Goal: Ask a question: Seek information or help from site administrators or community

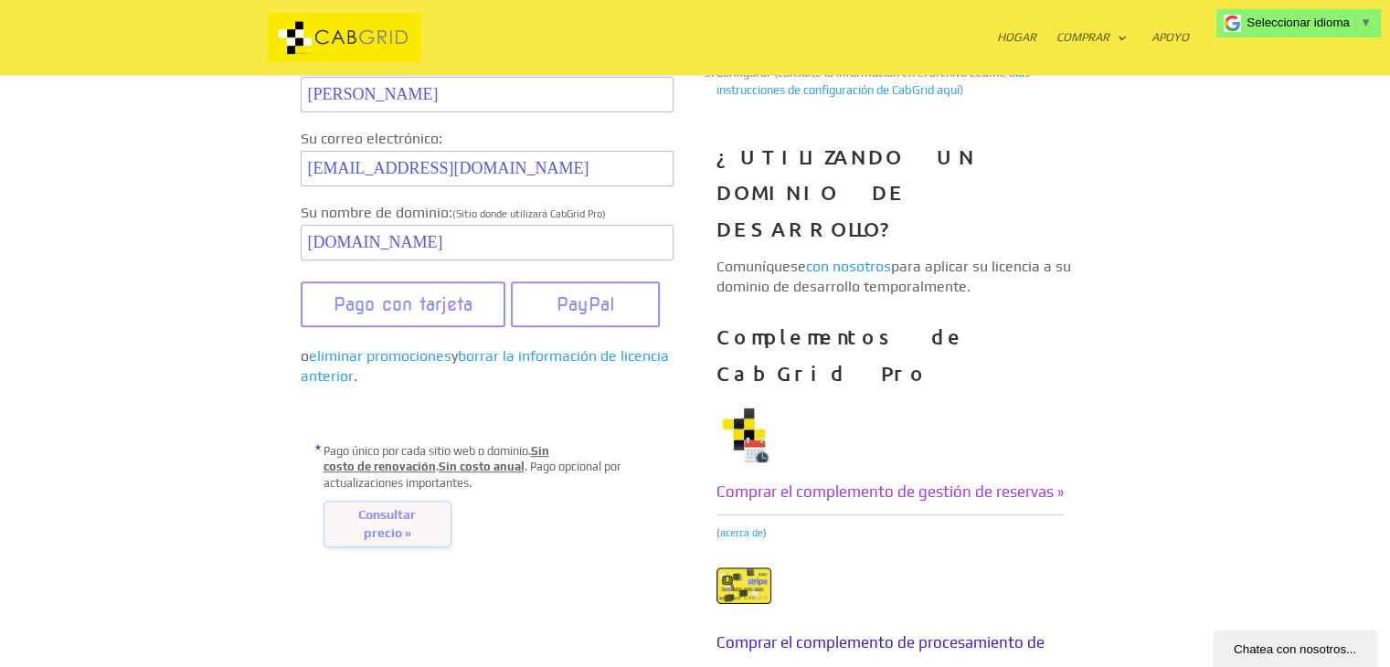
scroll to position [731, 0]
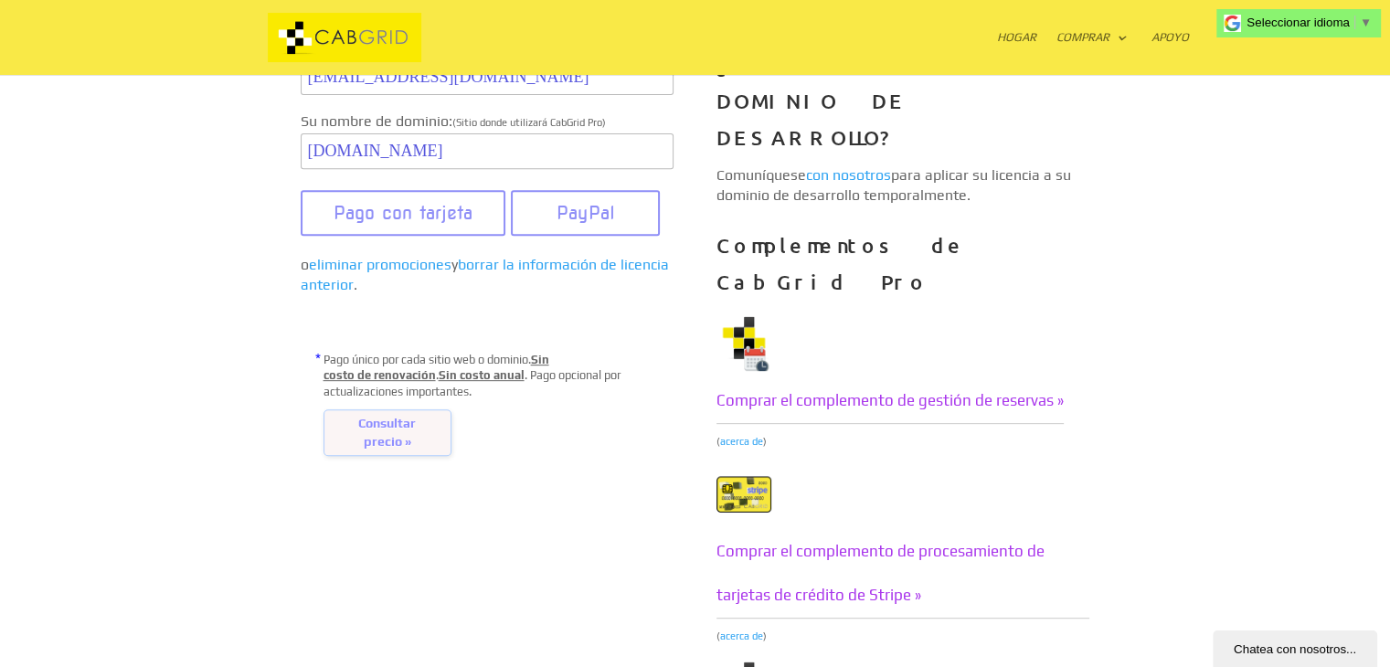
drag, startPoint x: 884, startPoint y: 320, endPoint x: 563, endPoint y: 414, distance: 334.3
click at [884, 391] on font "Comprar el complemento de gestión de reservas »" at bounding box center [890, 400] width 347 height 18
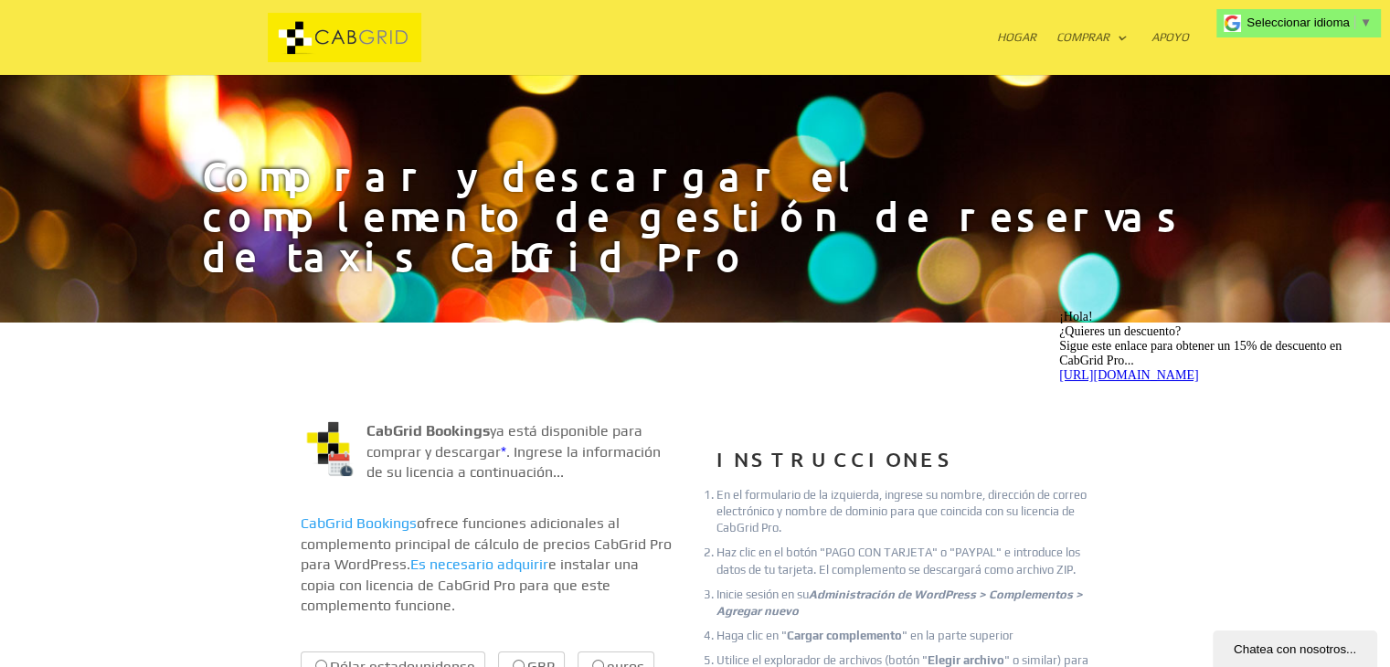
scroll to position [366, 0]
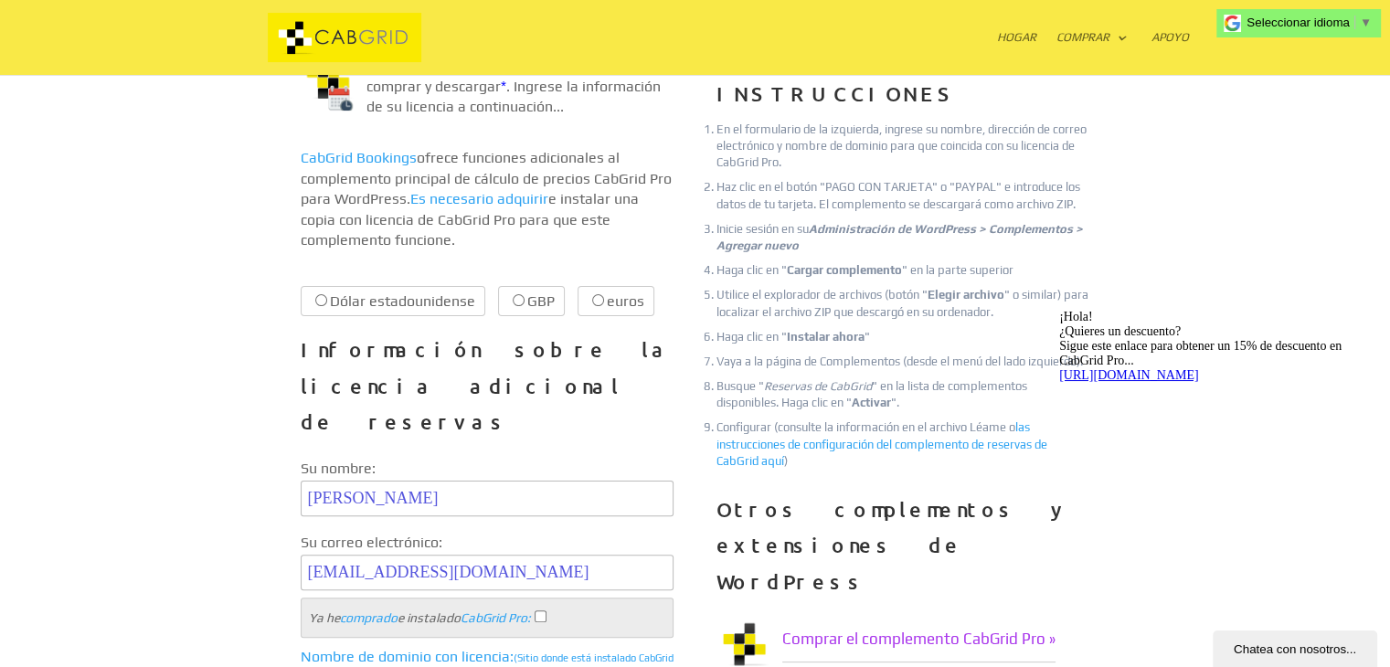
click at [1281, 654] on font "Chatea con nosotros..." at bounding box center [1295, 650] width 122 height 14
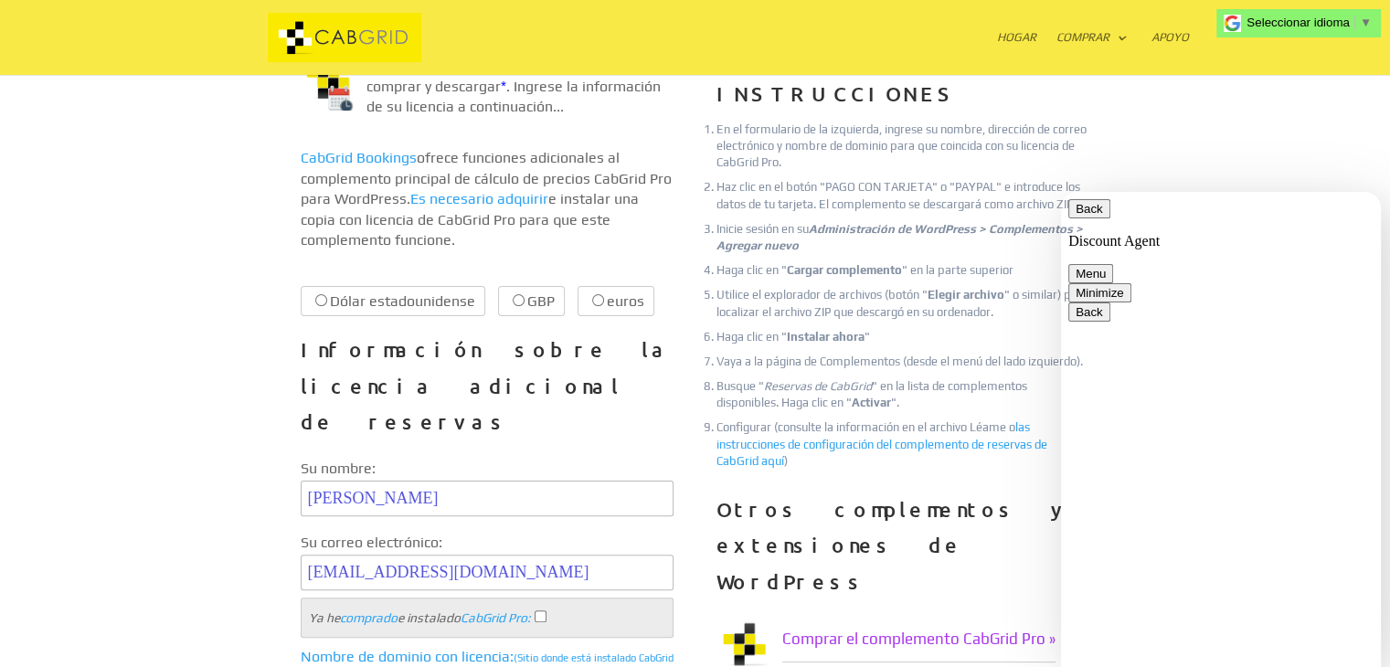
click at [1132, 283] on button "Minimize" at bounding box center [1099, 292] width 63 height 19
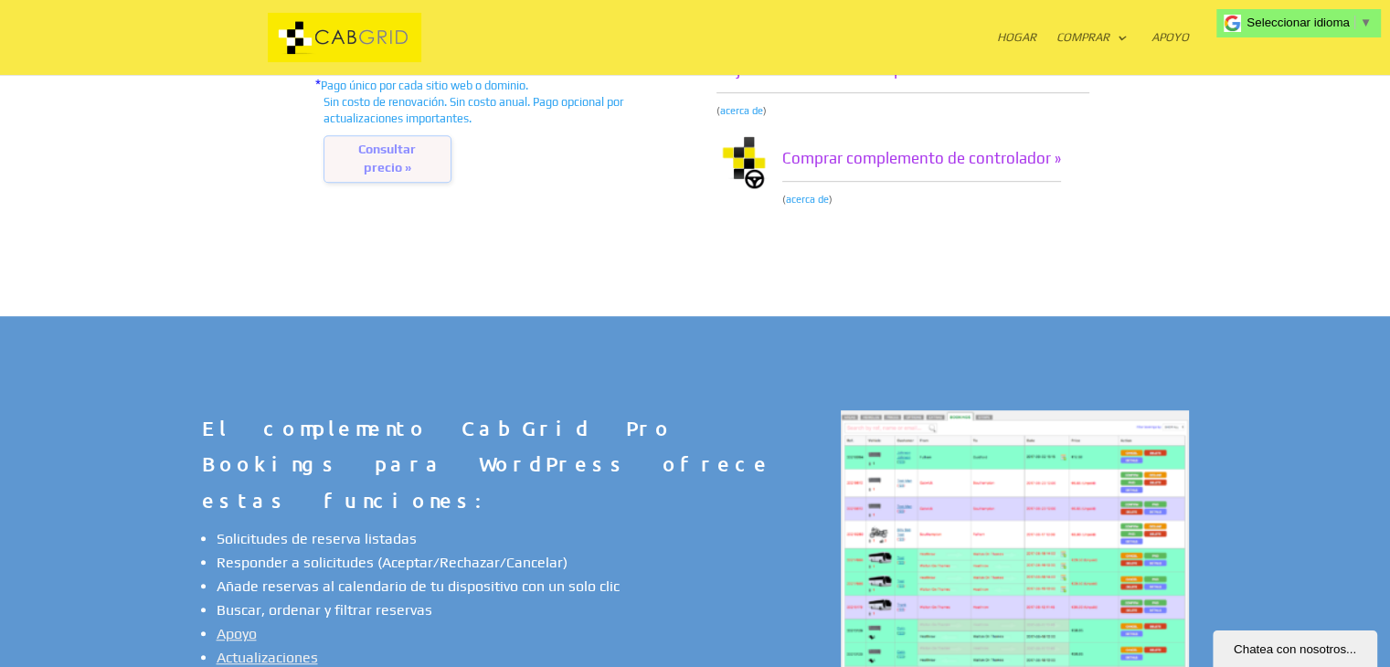
scroll to position [1261, 0]
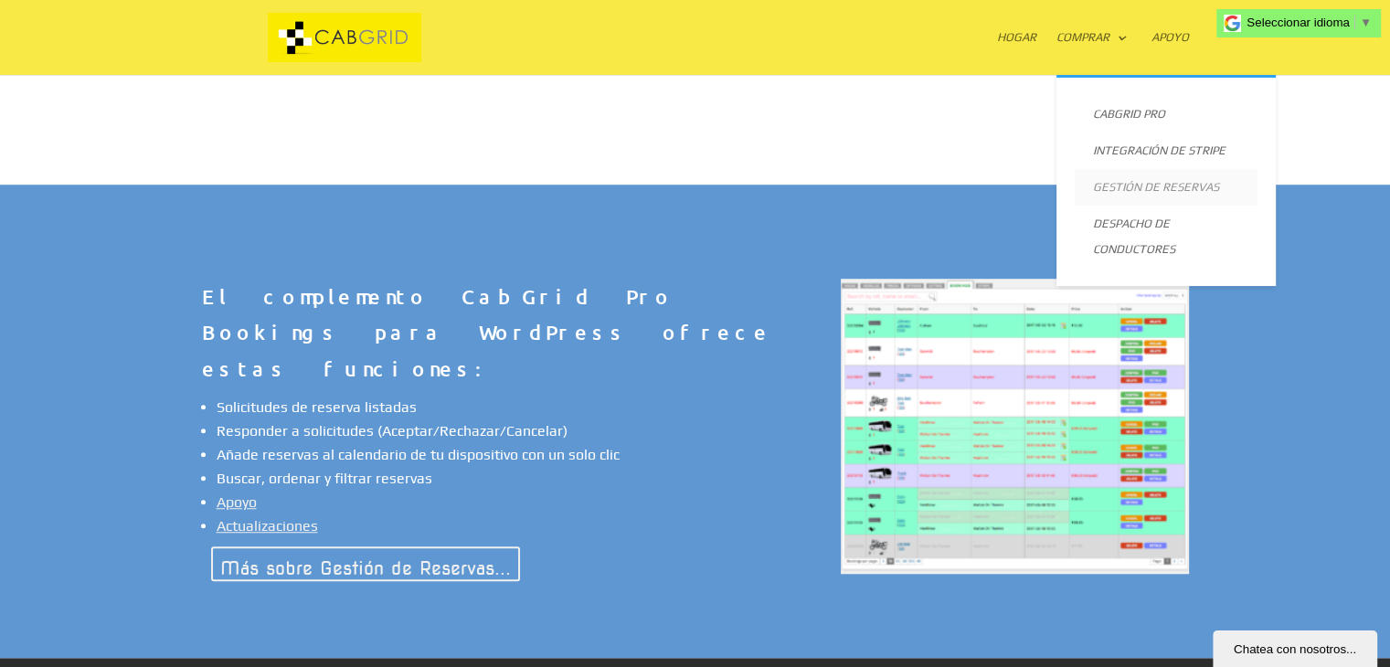
click at [1129, 180] on font "Gestión de reservas" at bounding box center [1156, 187] width 126 height 14
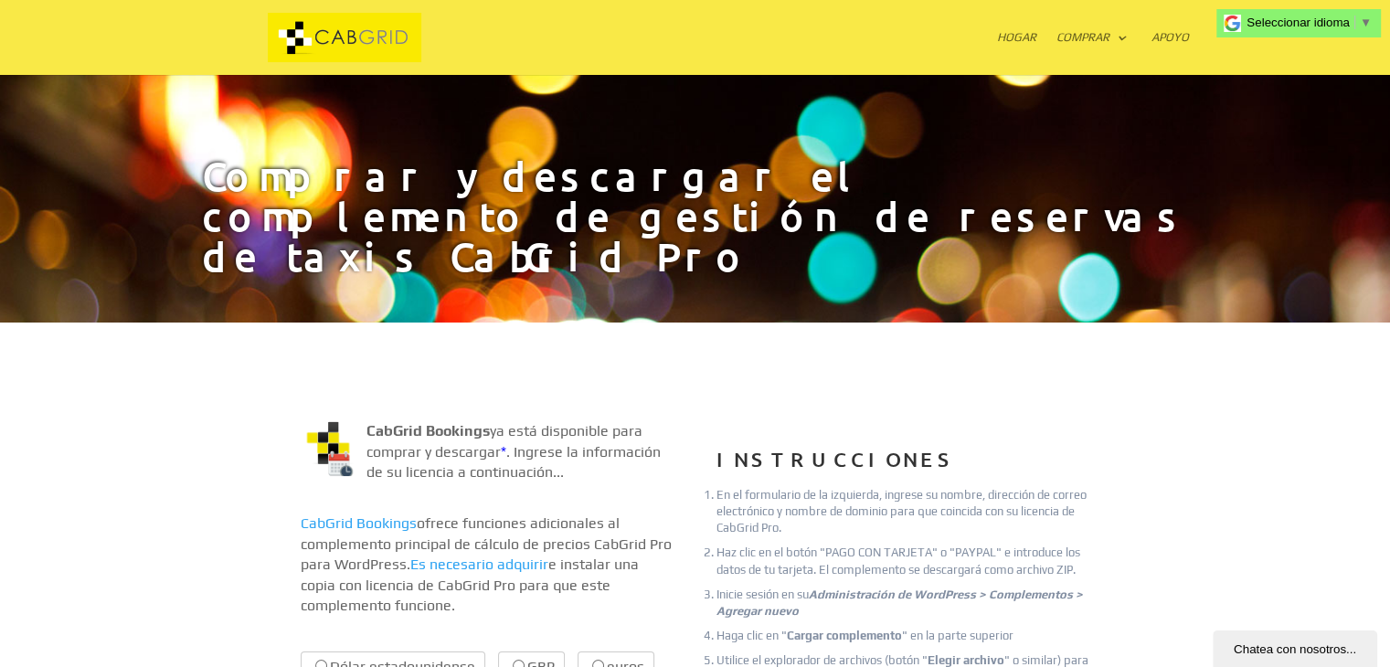
drag, startPoint x: 1371, startPoint y: 26, endPoint x: 1350, endPoint y: 6, distance: 28.5
click at [1371, 26] on span "Seleccionar idioma ​ ▼" at bounding box center [1309, 23] width 133 height 14
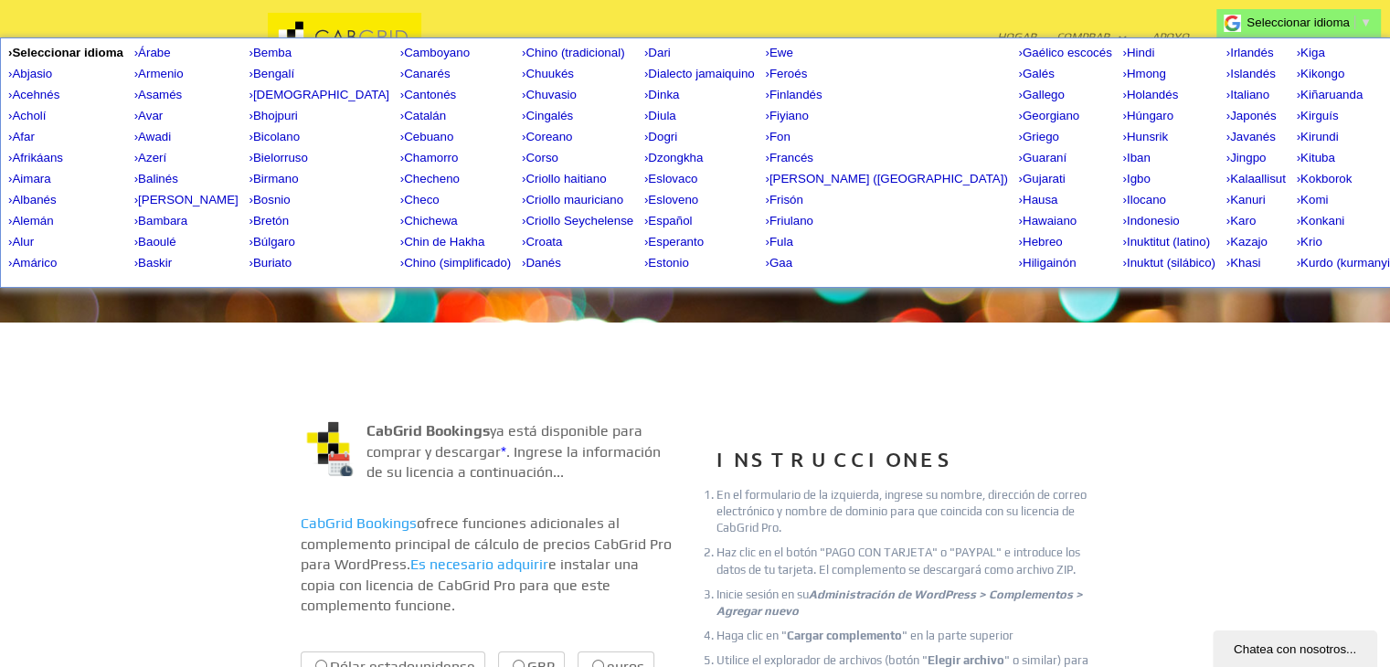
click at [1350, 19] on link "Seleccionar idioma ​ ▼" at bounding box center [1309, 23] width 125 height 14
click at [1361, 20] on span "▼" at bounding box center [1366, 23] width 12 height 14
click at [1288, 20] on span "Seleccionar idioma" at bounding box center [1298, 23] width 103 height 14
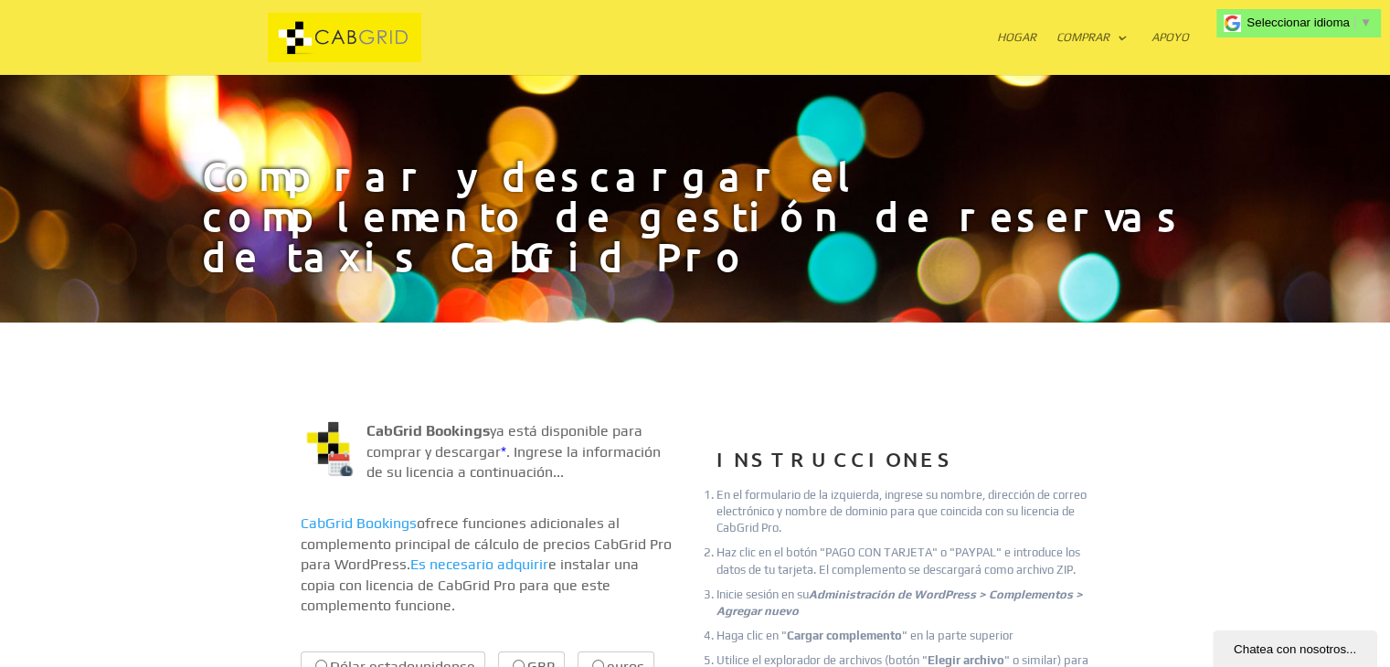
click at [1153, 29] on div at bounding box center [695, 37] width 987 height 75
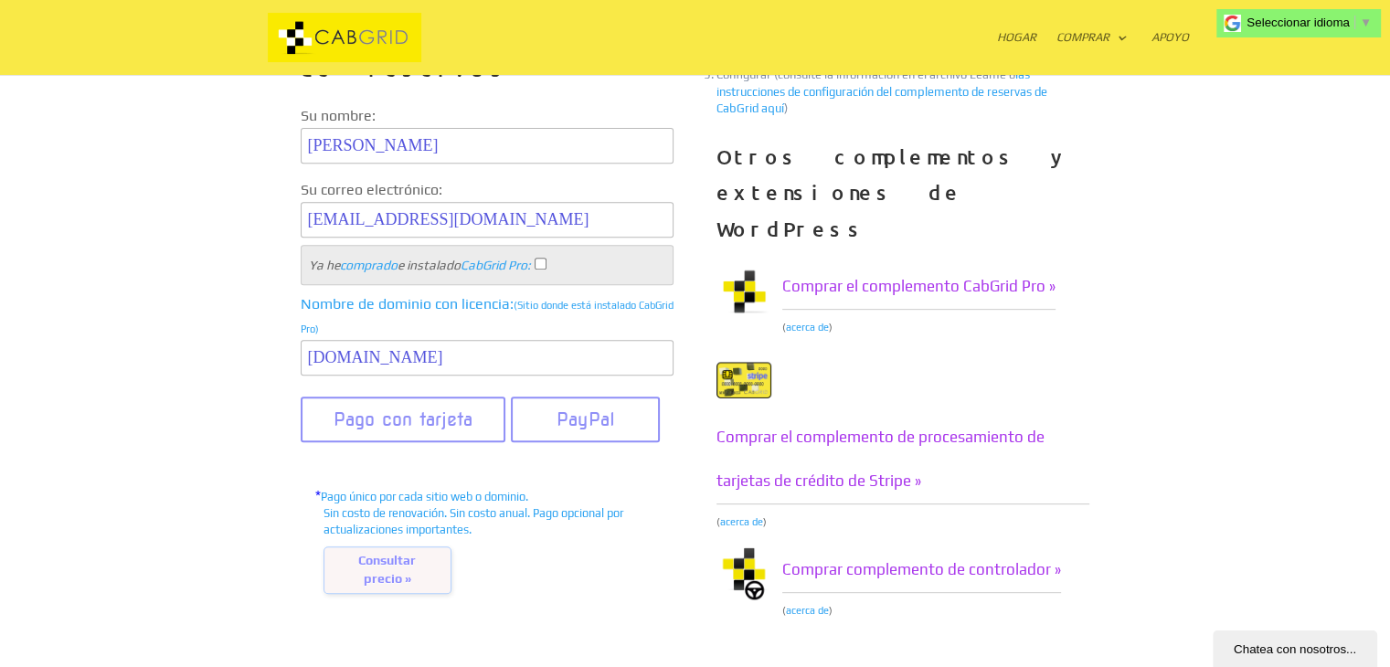
scroll to position [731, 0]
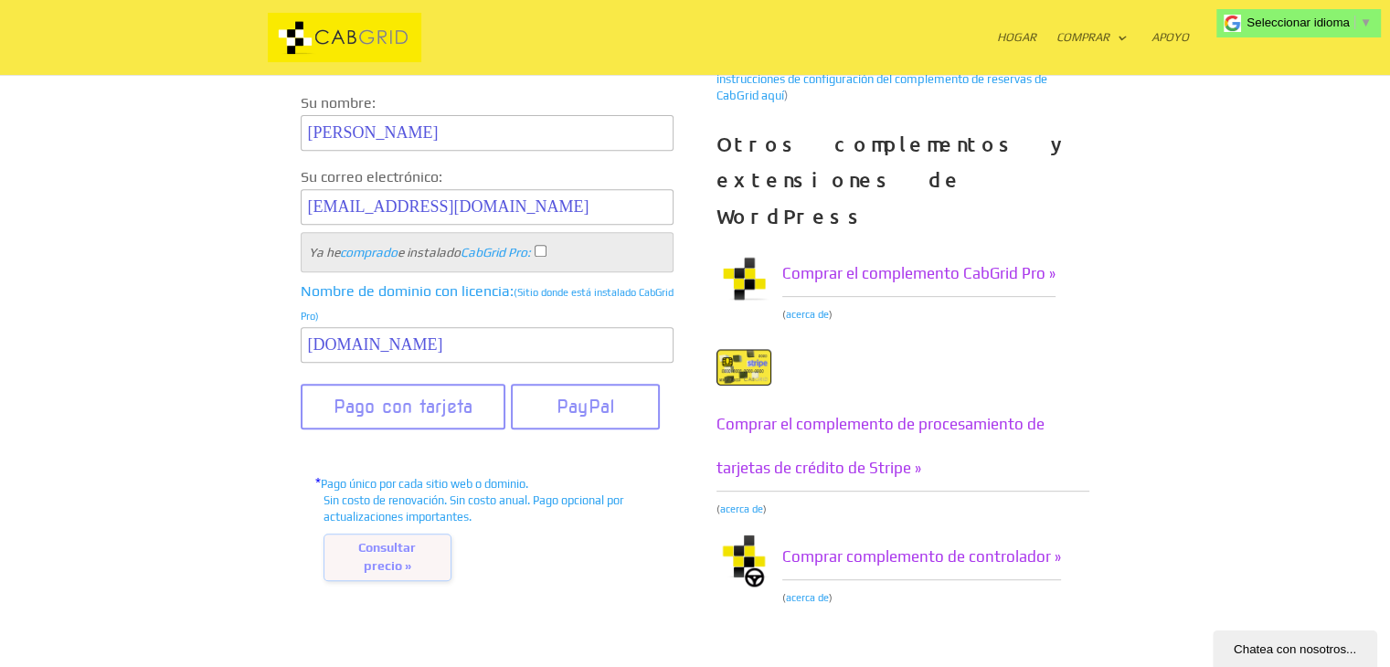
click at [1299, 654] on font "Chatea con nosotros..." at bounding box center [1295, 650] width 122 height 14
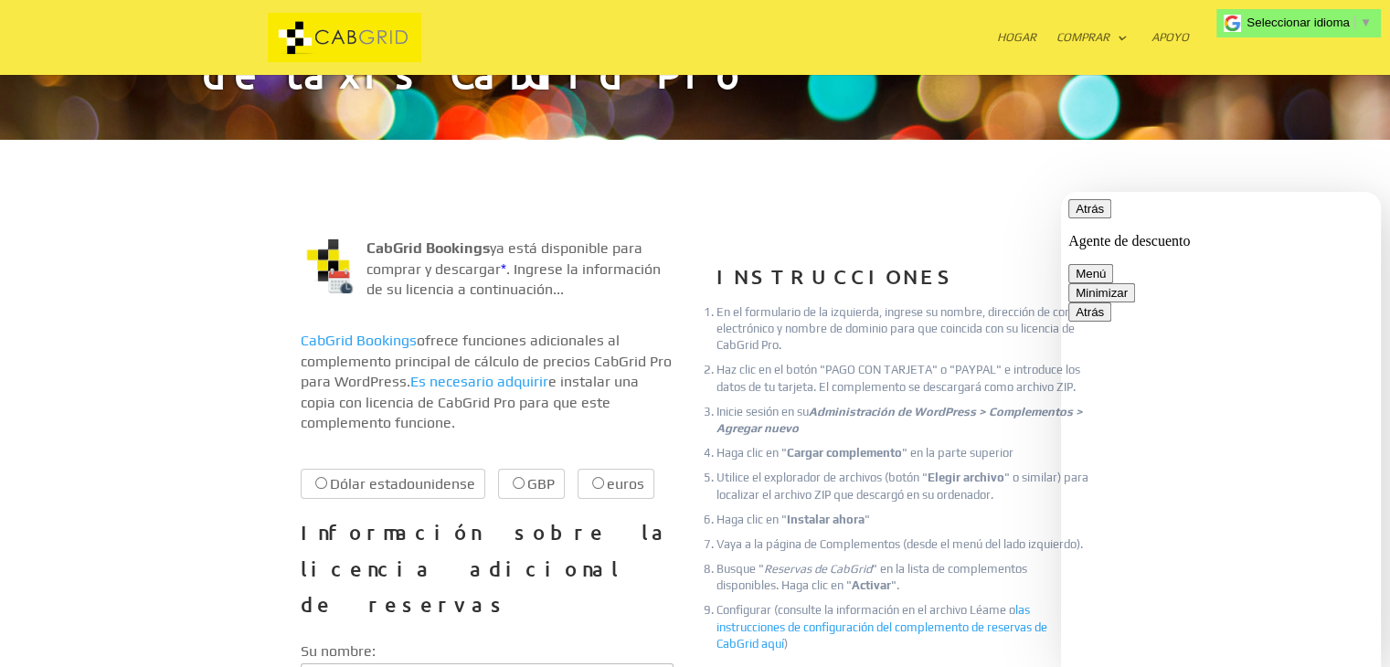
scroll to position [91, 0]
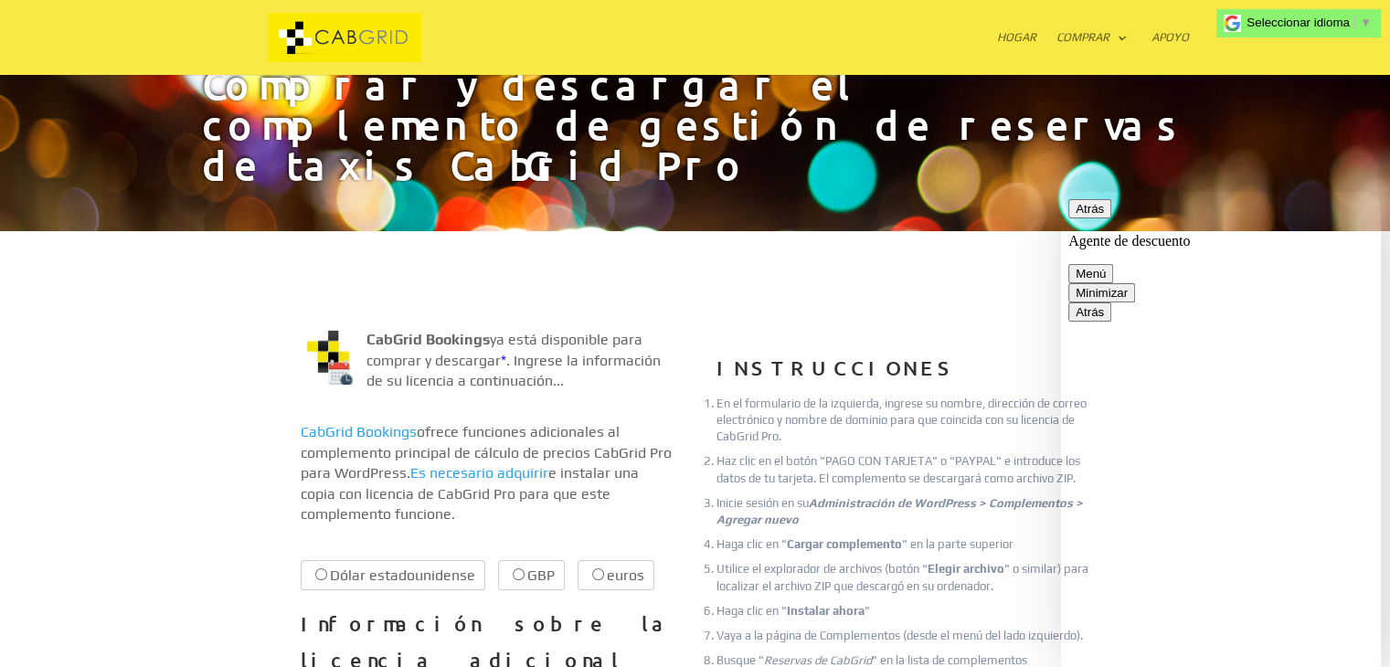
click at [1061, 192] on textarea at bounding box center [1061, 192] width 0 height 0
drag, startPoint x: 488, startPoint y: 297, endPoint x: 367, endPoint y: 306, distance: 121.0
click at [367, 330] on p "CabGrid Bookings ya está disponible para comprar y descargar * . Ingrese la inf…" at bounding box center [487, 368] width 373 height 76
copy font "CabGrid Bookings"
click at [1061, 192] on textarea "hola adquiri" at bounding box center [1061, 192] width 0 height 0
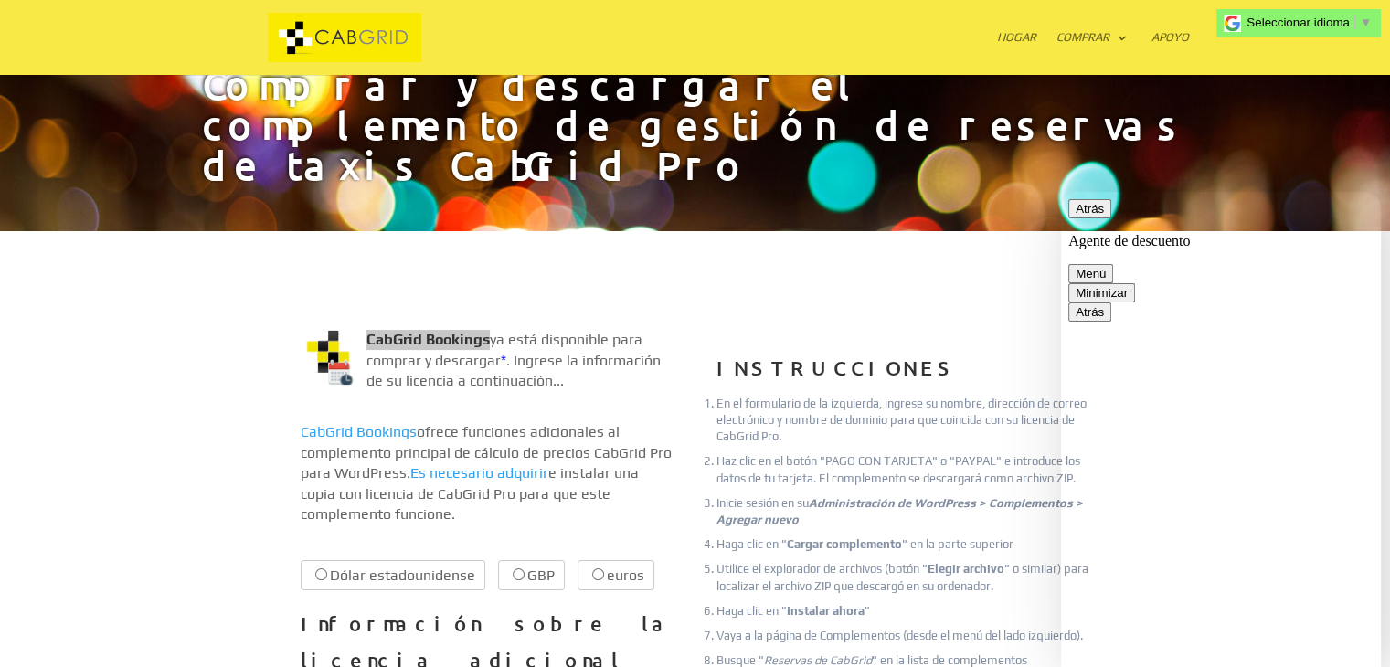
paste textarea "CabGrid Bookings"
type textarea "hola adquiri CabGrid Bookings pero no he recibido el archivo zip"
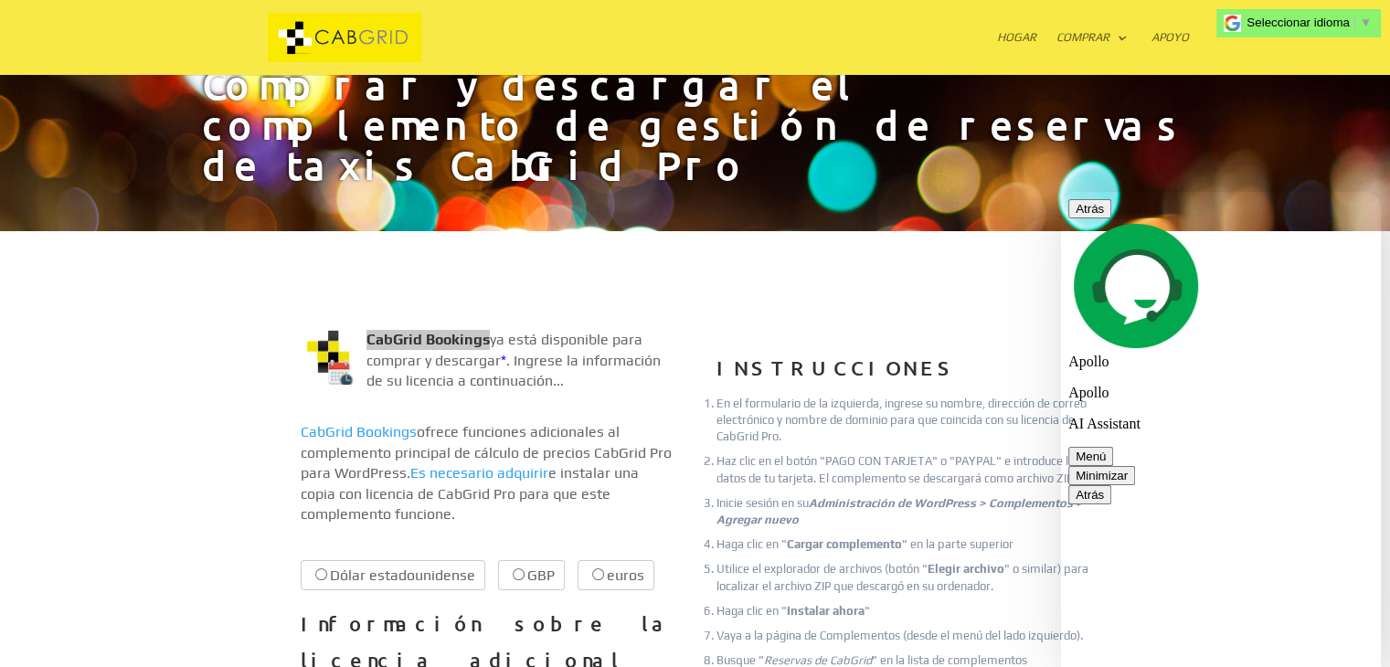
scroll to position [80, 0]
click at [1098, 218] on button "Atrás" at bounding box center [1089, 208] width 43 height 19
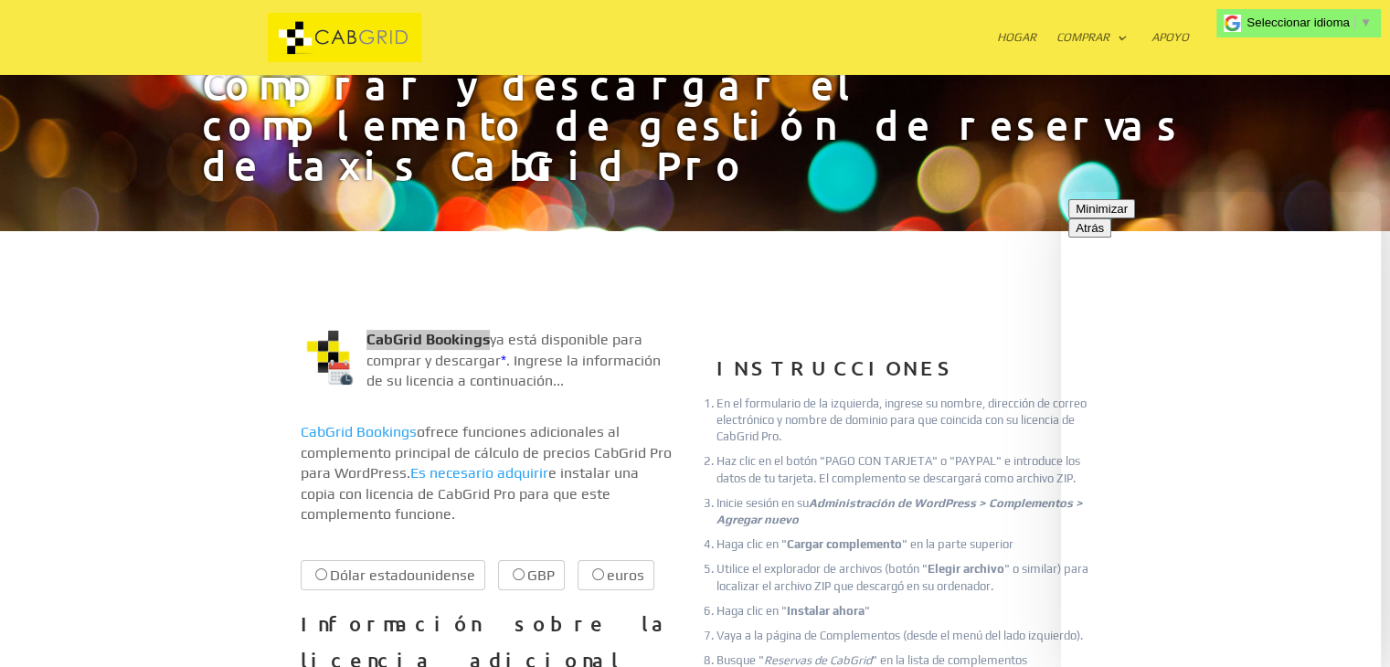
click at [1135, 218] on button "Minimizar" at bounding box center [1101, 208] width 67 height 19
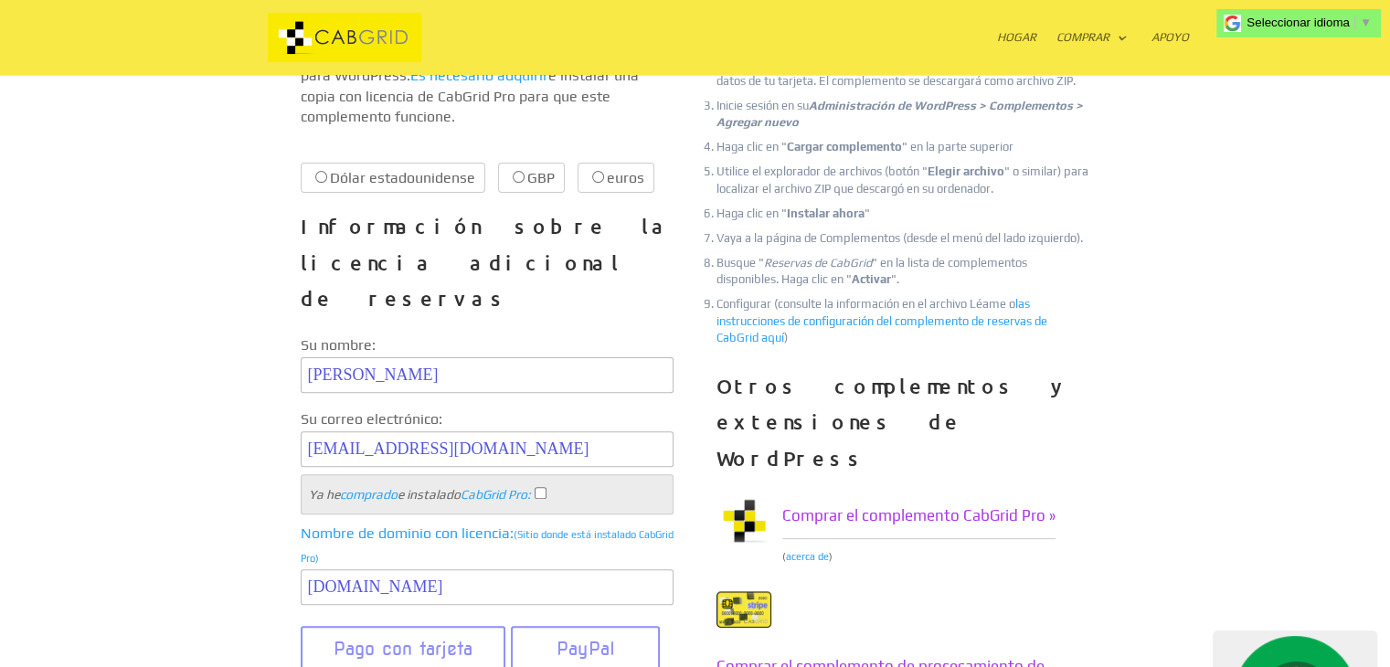
scroll to position [457, 0]
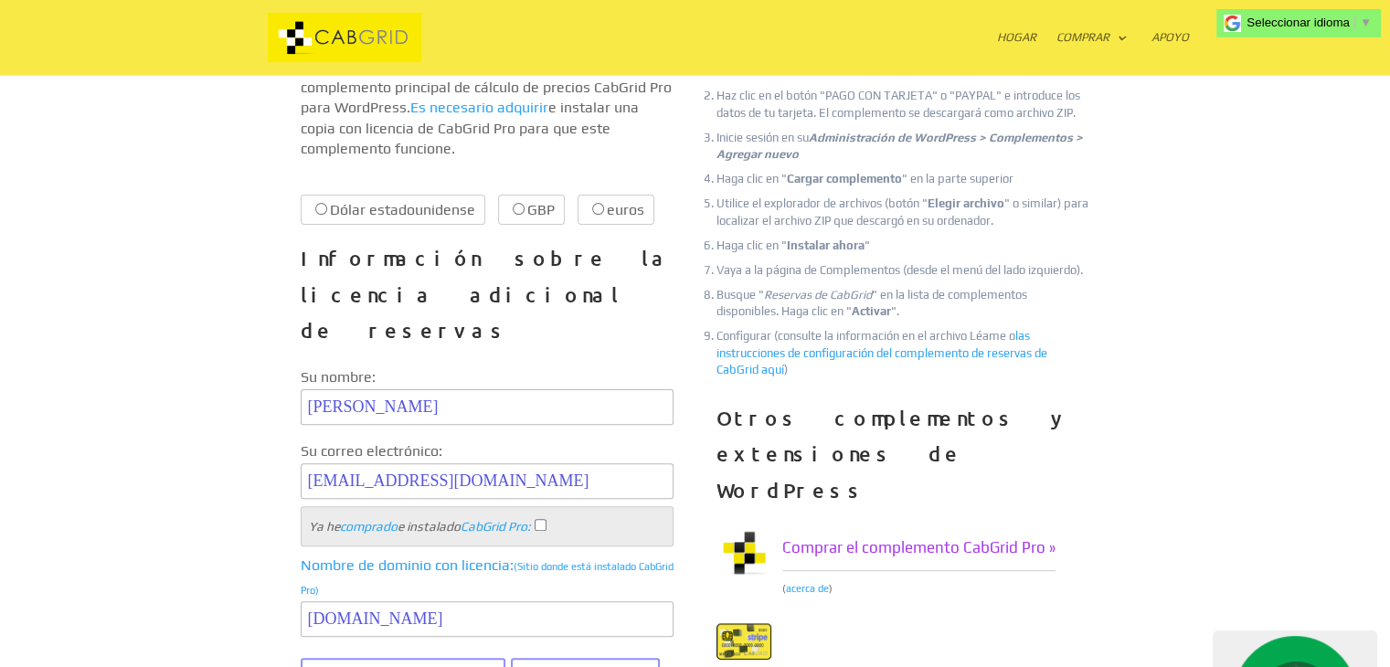
click at [318, 203] on input "Dólar estadounidense $29.99 $29.99" at bounding box center [321, 209] width 12 height 12
radio input "true"
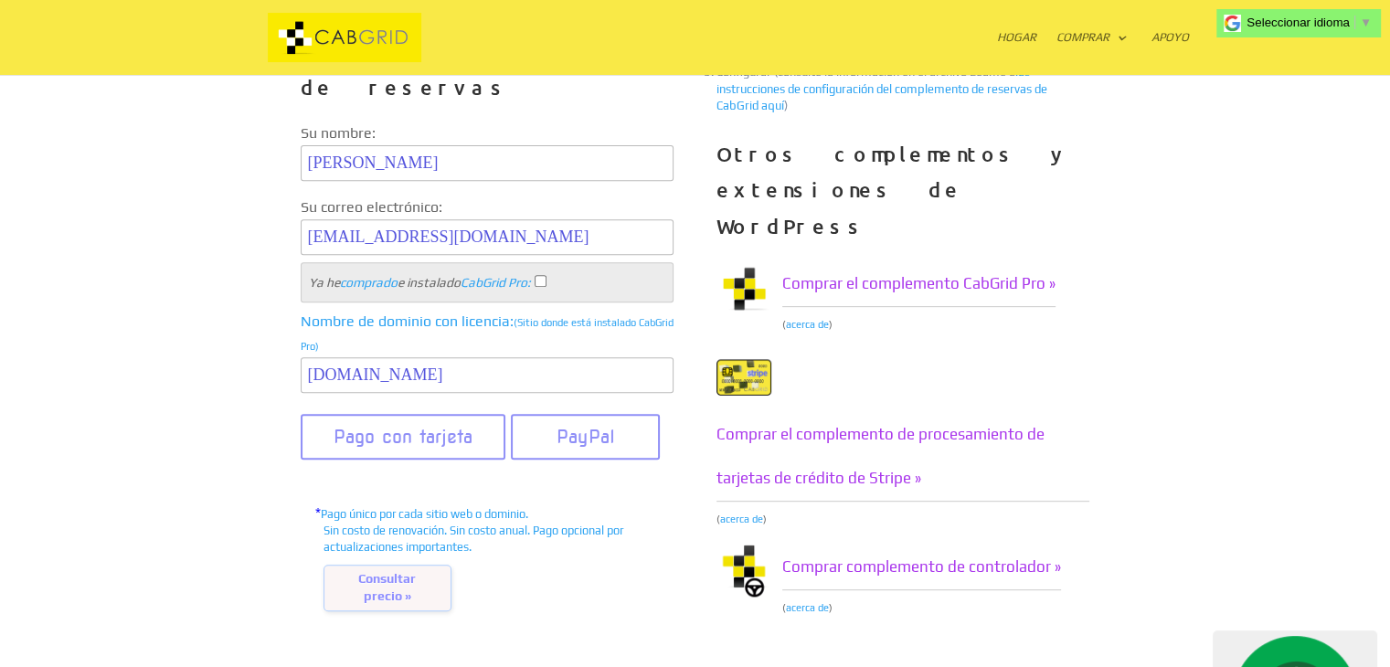
scroll to position [823, 0]
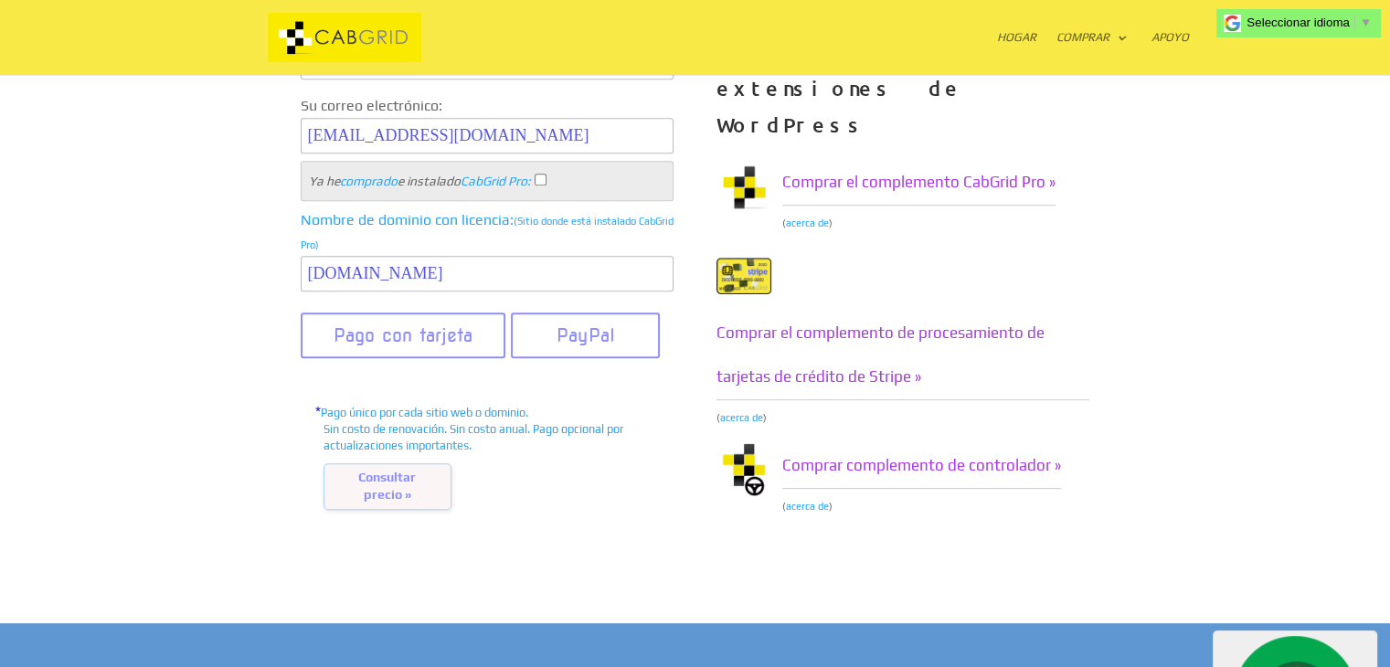
click at [547, 174] on input "Ya he comprado e instalado CabGrid Pro :" at bounding box center [541, 180] width 12 height 12
checkbox input "true"
click at [447, 324] on font "Pago con tarjeta" at bounding box center [393, 335] width 139 height 22
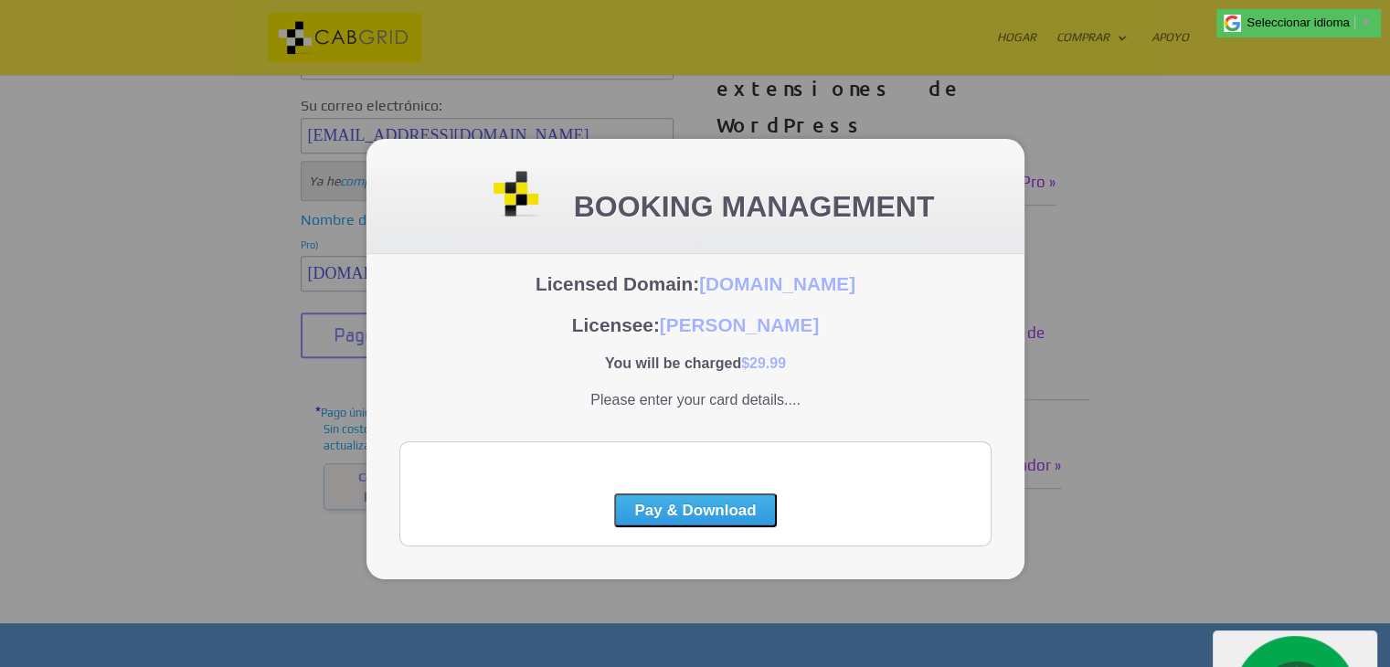
scroll to position [0, 0]
click at [279, 443] on div at bounding box center [695, 333] width 1390 height 667
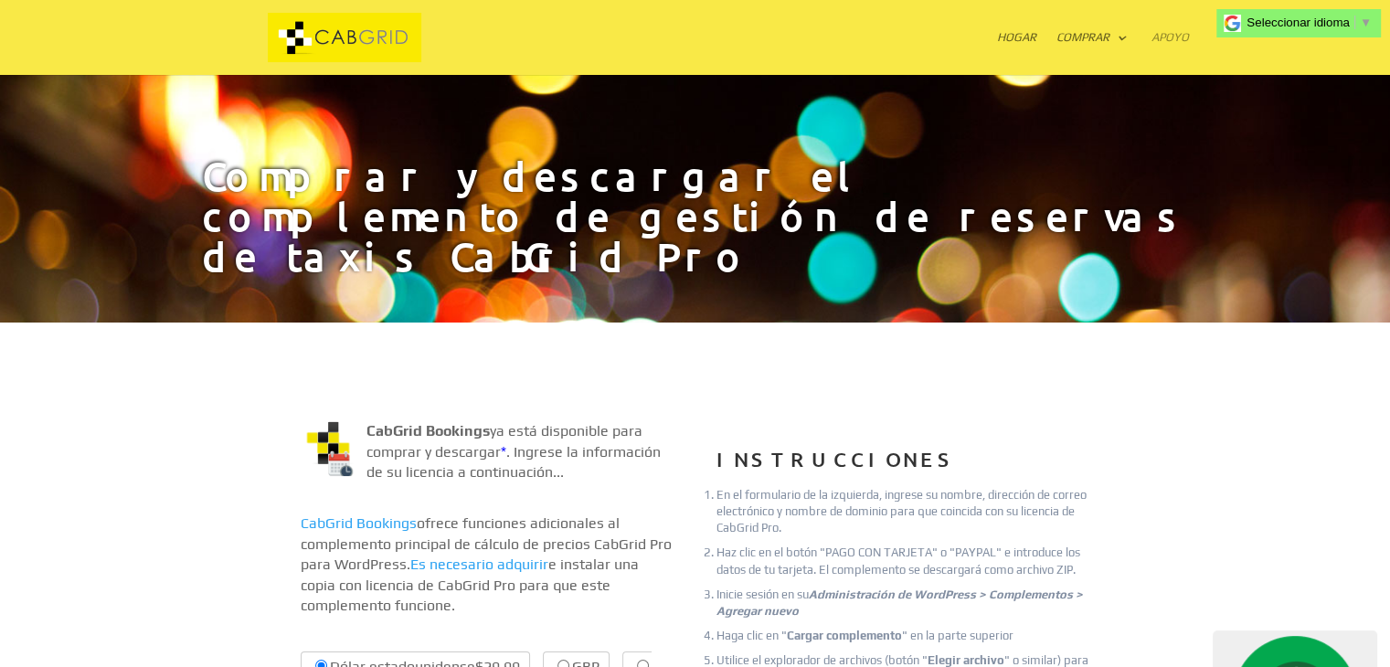
click at [1163, 37] on font "Apoyo" at bounding box center [1170, 37] width 37 height 14
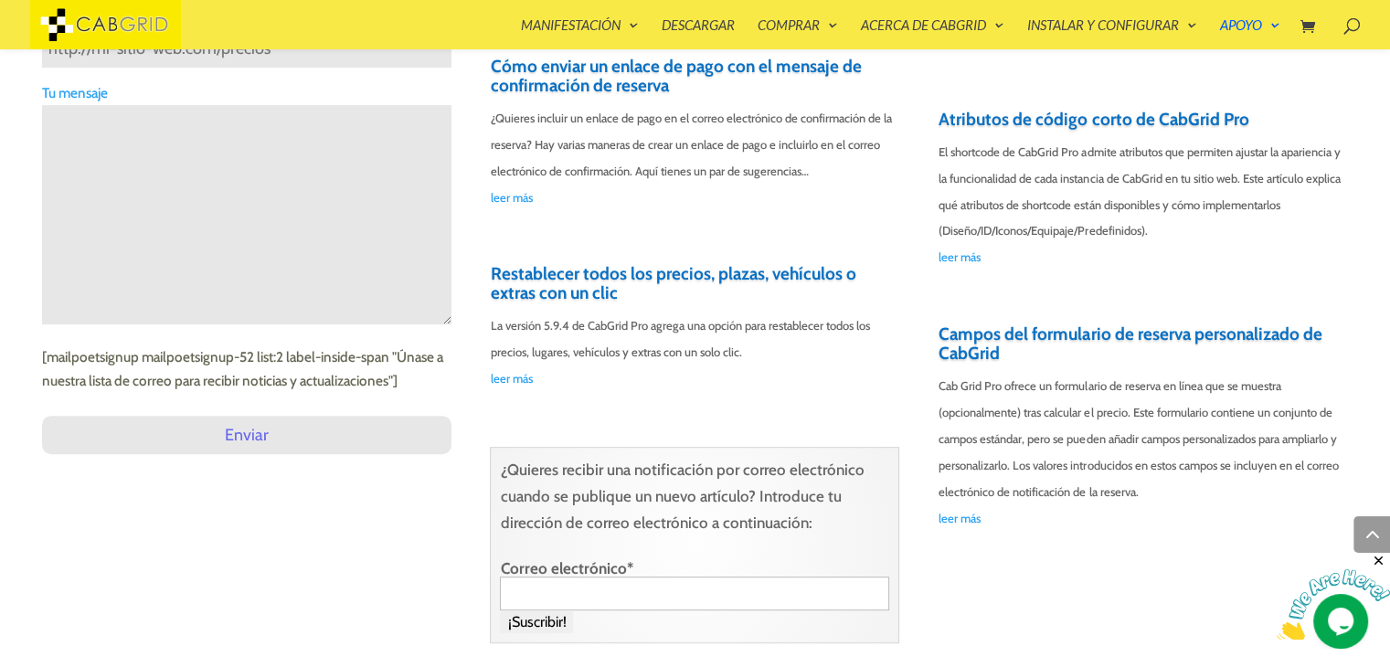
scroll to position [885, 0]
click at [1333, 629] on img at bounding box center [1333, 605] width 113 height 72
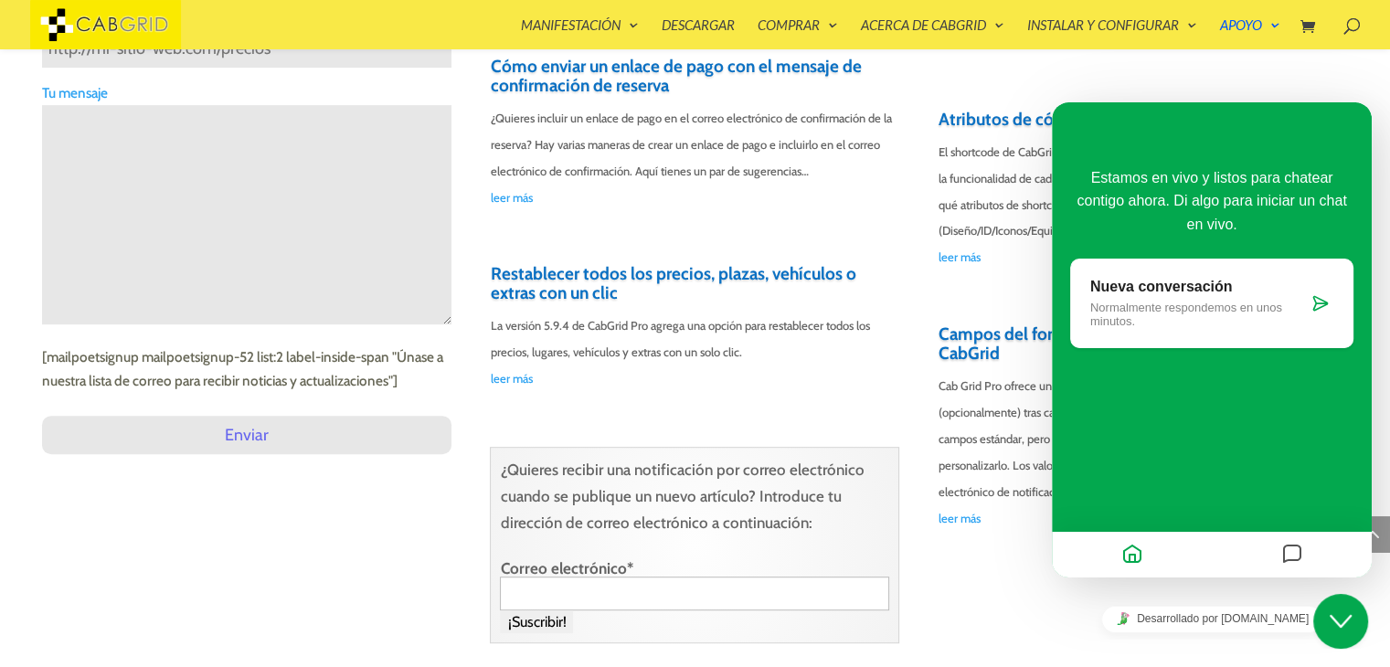
click at [1322, 306] on icon at bounding box center [1321, 303] width 18 height 18
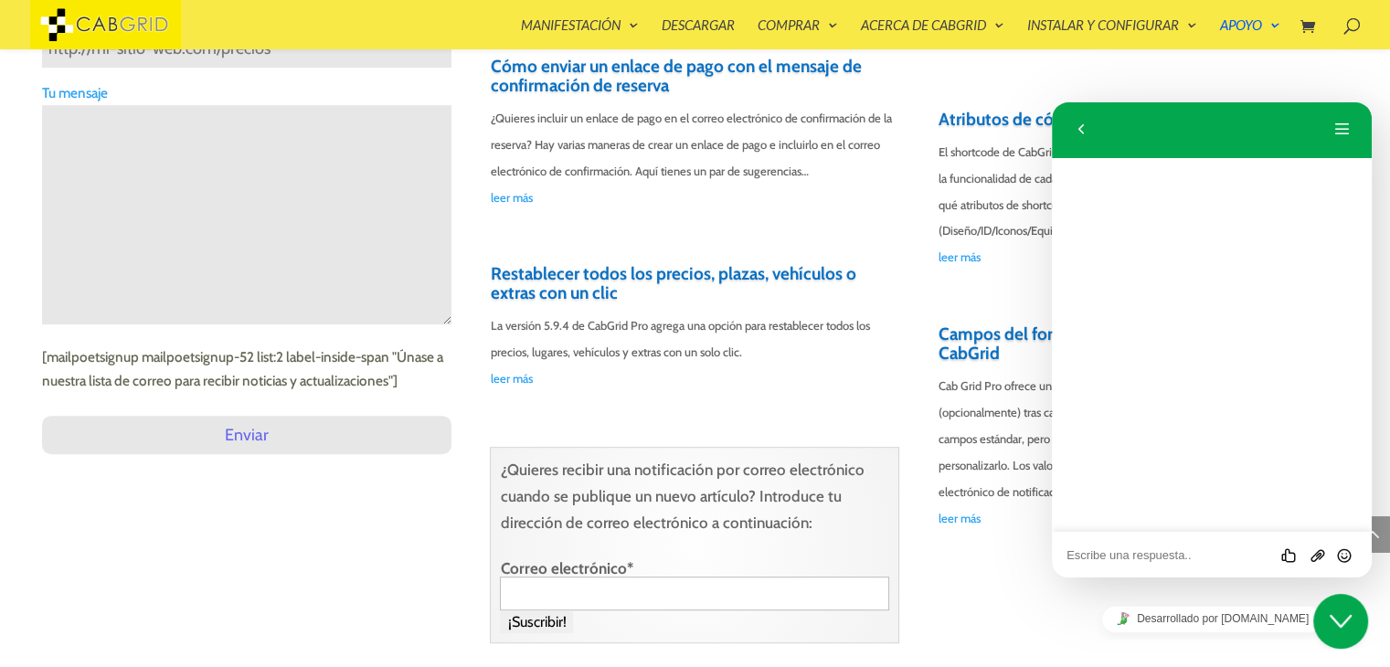
click at [1052, 102] on textarea at bounding box center [1052, 102] width 0 height 0
type textarea "h"
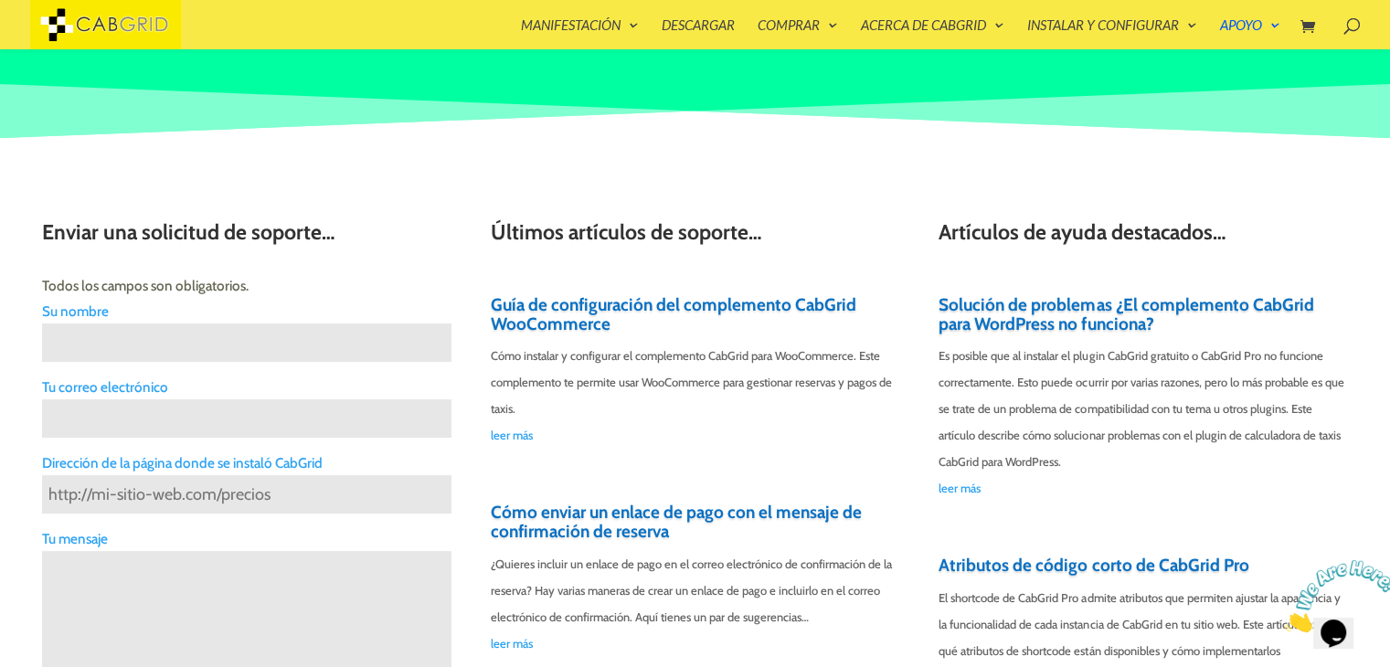
scroll to position [439, 0]
click at [1319, 613] on img at bounding box center [1340, 596] width 113 height 72
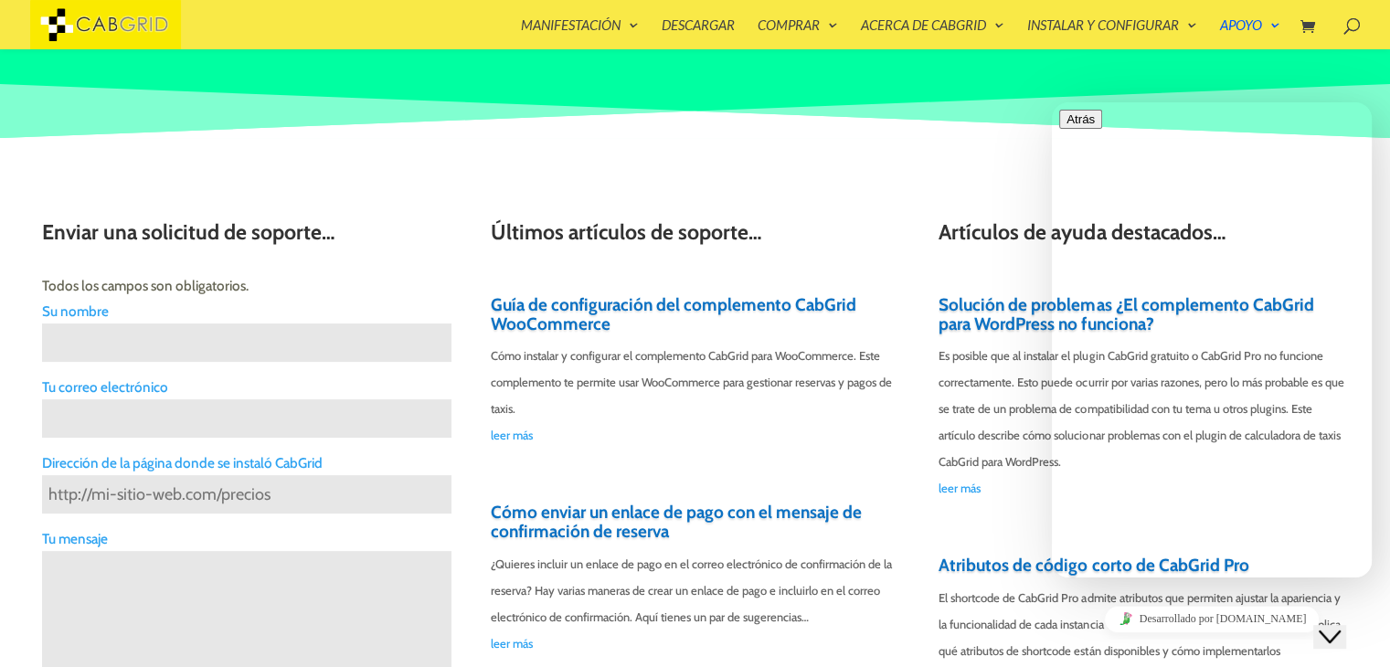
click at [1052, 102] on textarea at bounding box center [1052, 102] width 0 height 0
paste textarea "Your Nimbus Digital Ltd receipt [#1266-4393]"
type textarea "hola no he recibido el mail ni el archivo, adjunto numero de pago Your Nimbus D…"
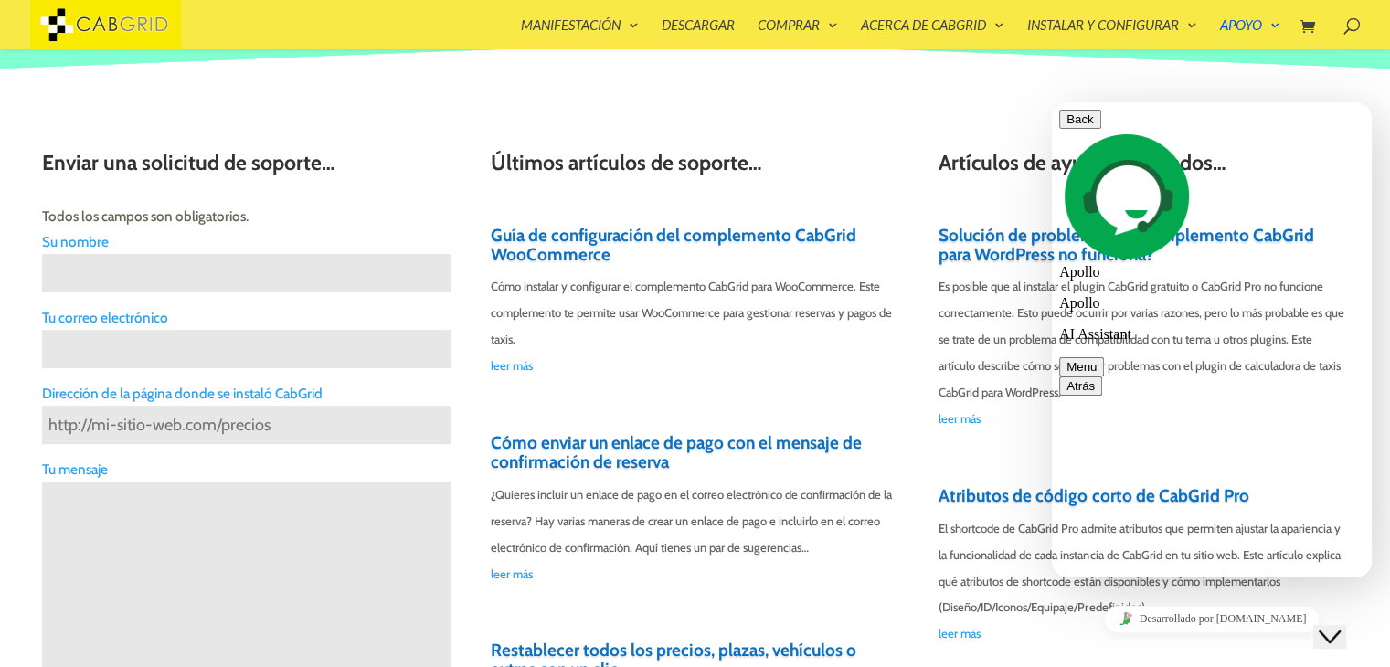
scroll to position [530, 0]
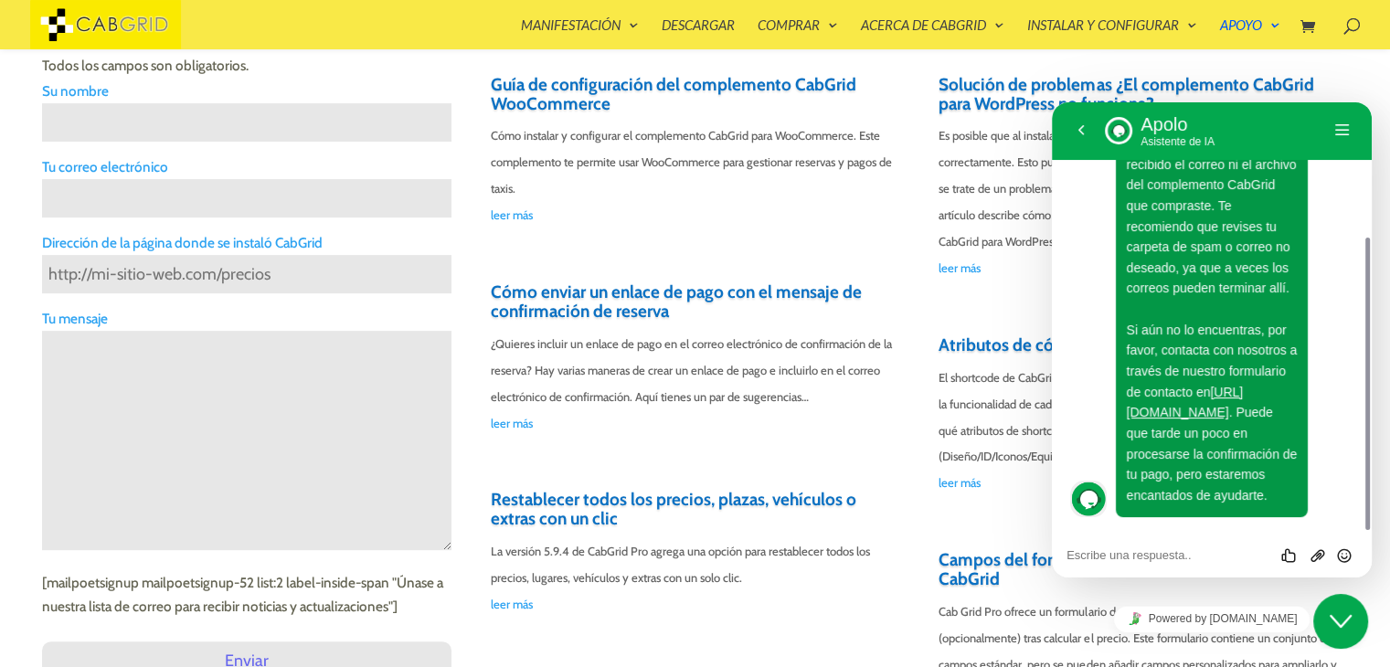
scroll to position [661, 0]
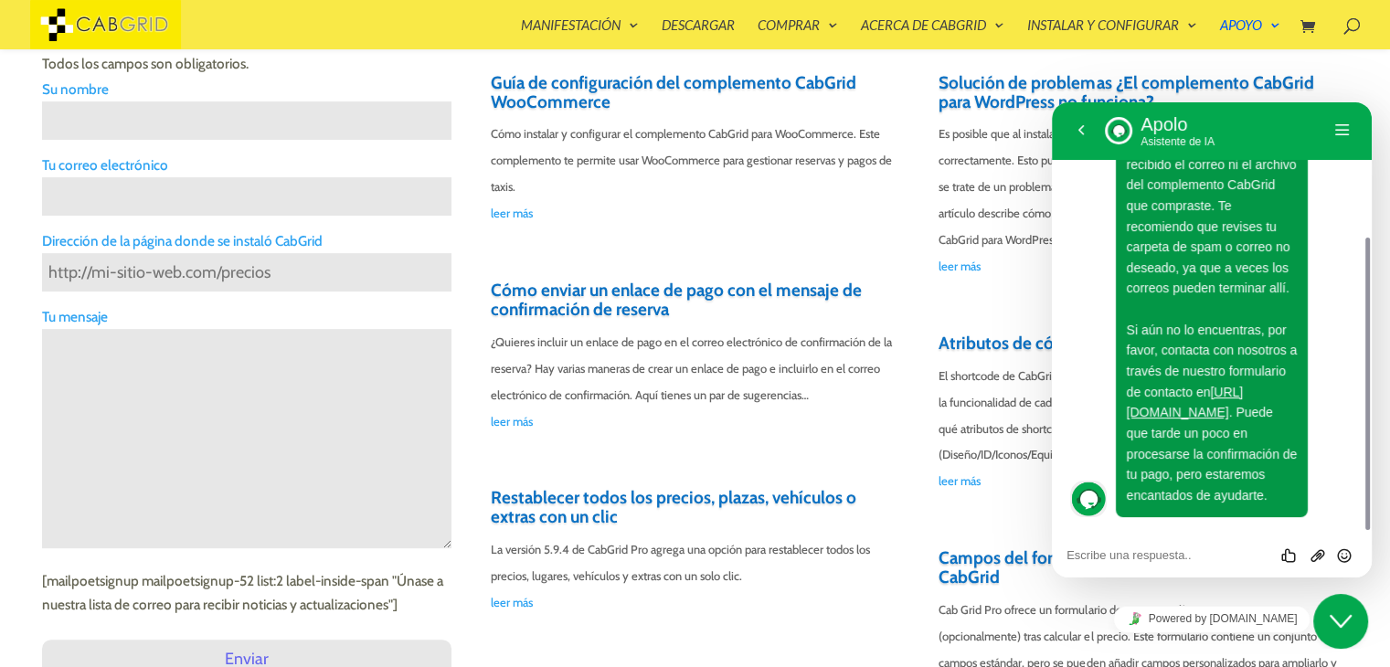
click at [196, 133] on input "Formulario de contacto" at bounding box center [246, 120] width 409 height 38
type input "Ernesto Daniel Conde"
type input "Reforma Universitaria 2551"
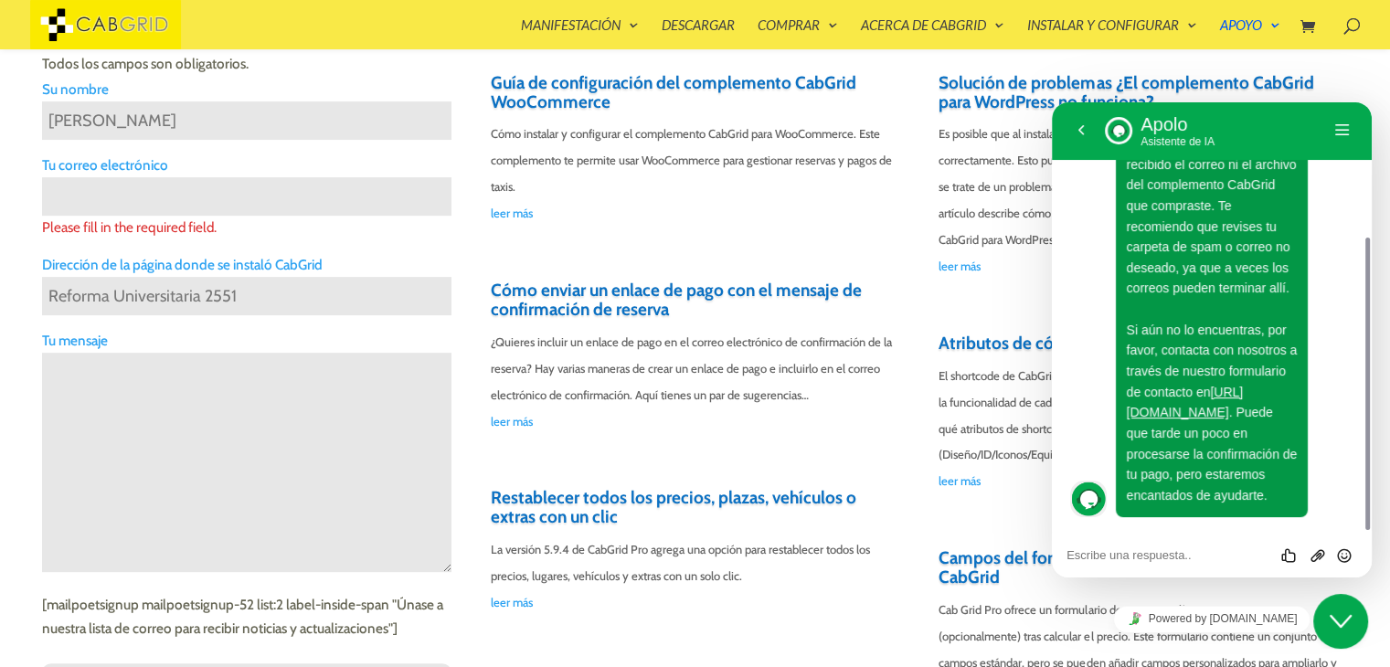
click at [212, 198] on input "Formulario de contacto" at bounding box center [246, 196] width 409 height 38
type input "condeernestodaniel@gmail.com"
click at [200, 396] on textarea "Formulario de contacto" at bounding box center [246, 462] width 409 height 219
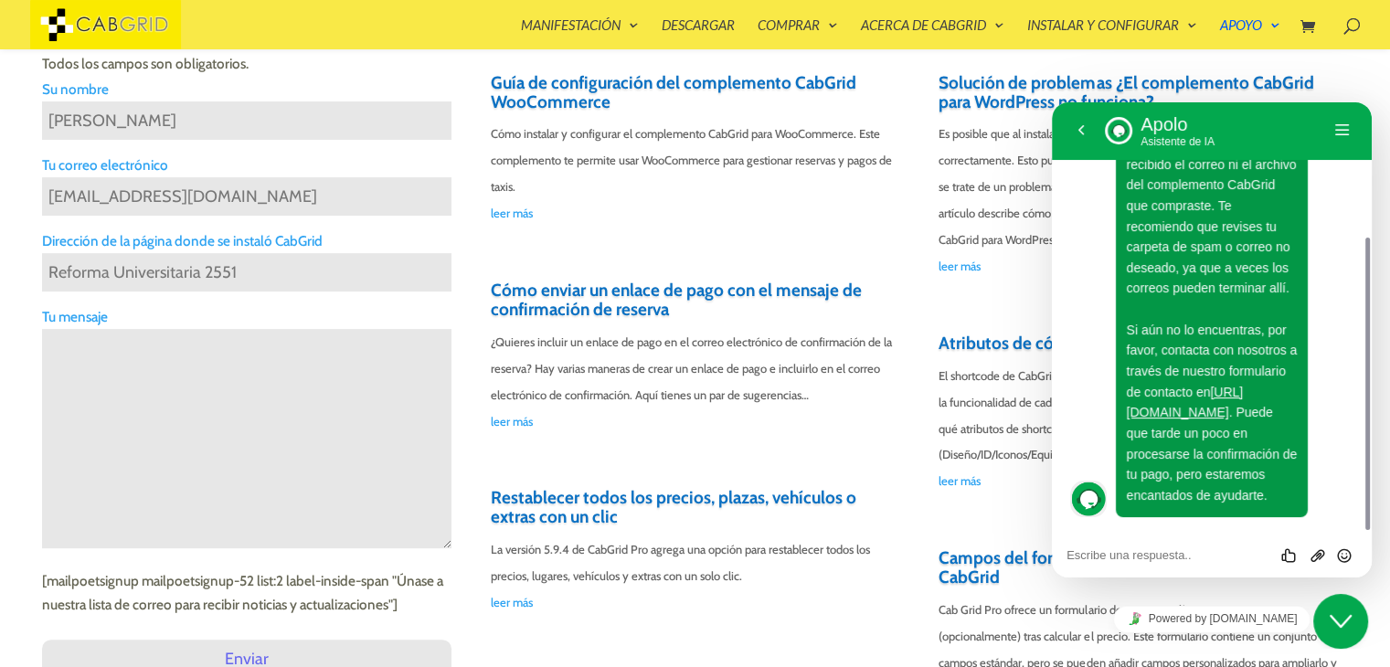
paste textarea "Your Nimbus Digital Ltd receipt [#1266-4393]"
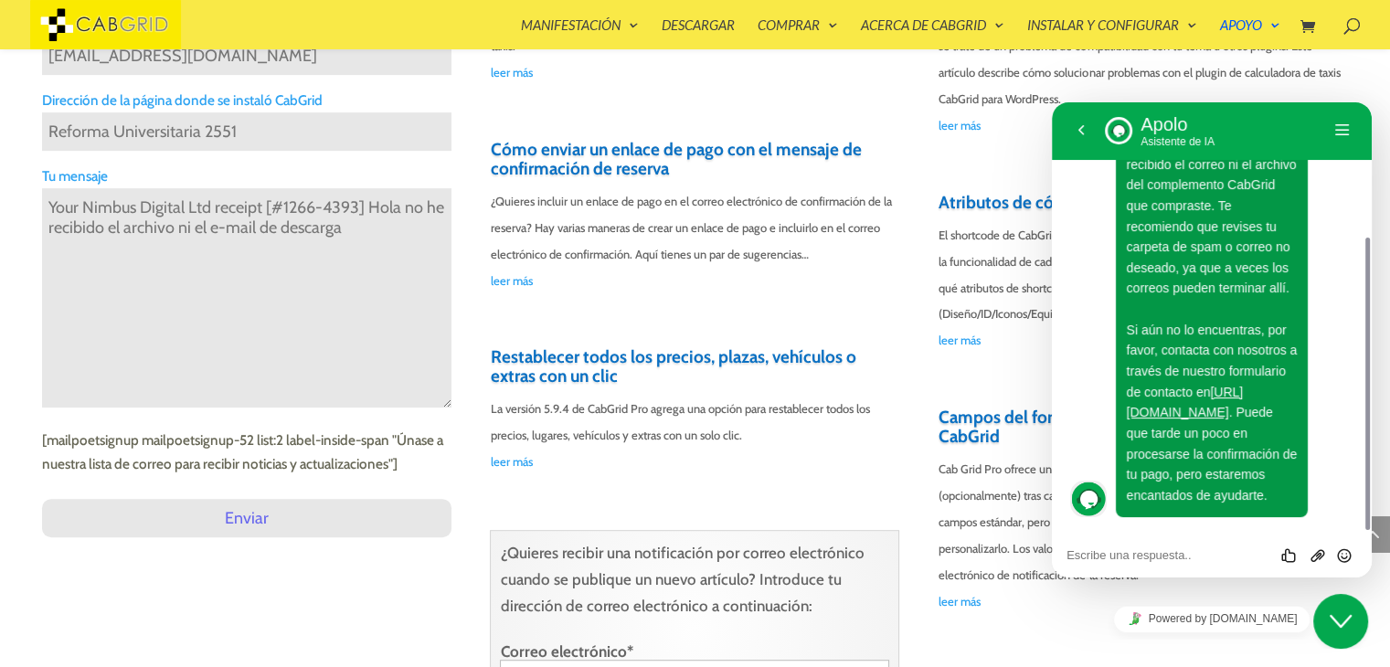
scroll to position [808, 0]
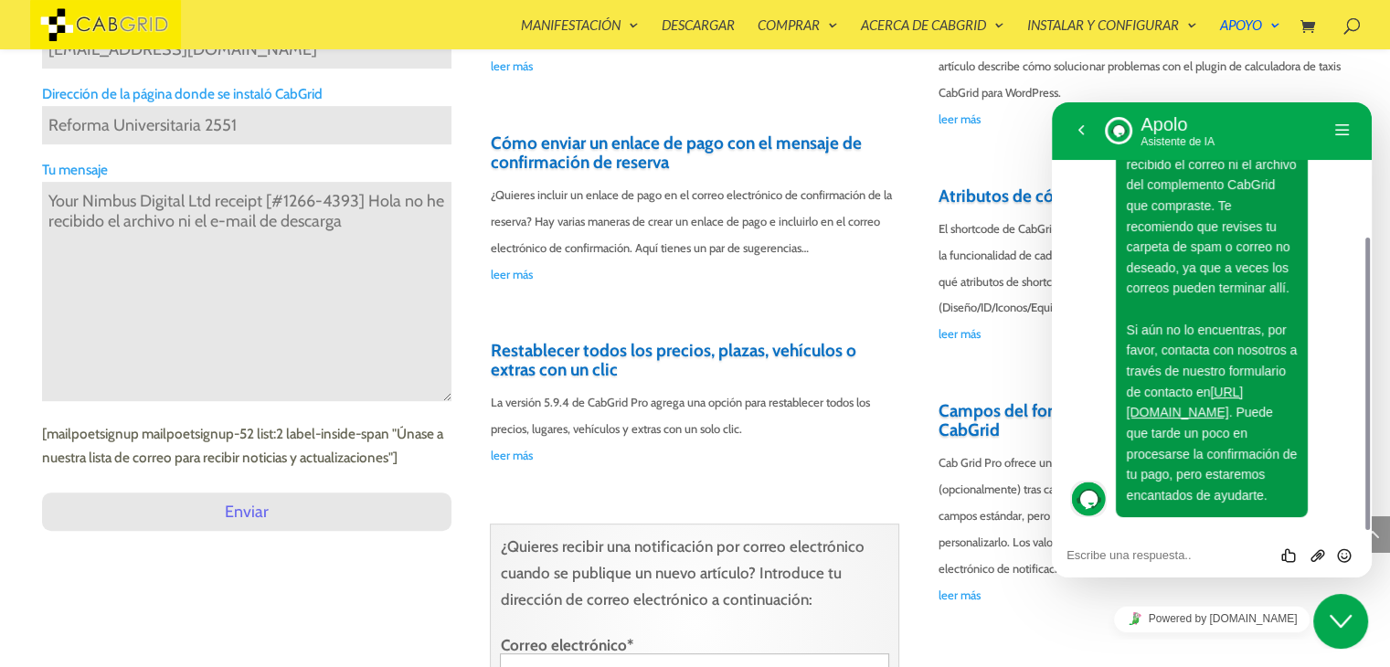
type textarea "Your Nimbus Digital Ltd receipt [#1266-4393] Hola no he recibido el archivo ni …"
click at [260, 524] on input "Enviar" at bounding box center [246, 512] width 409 height 38
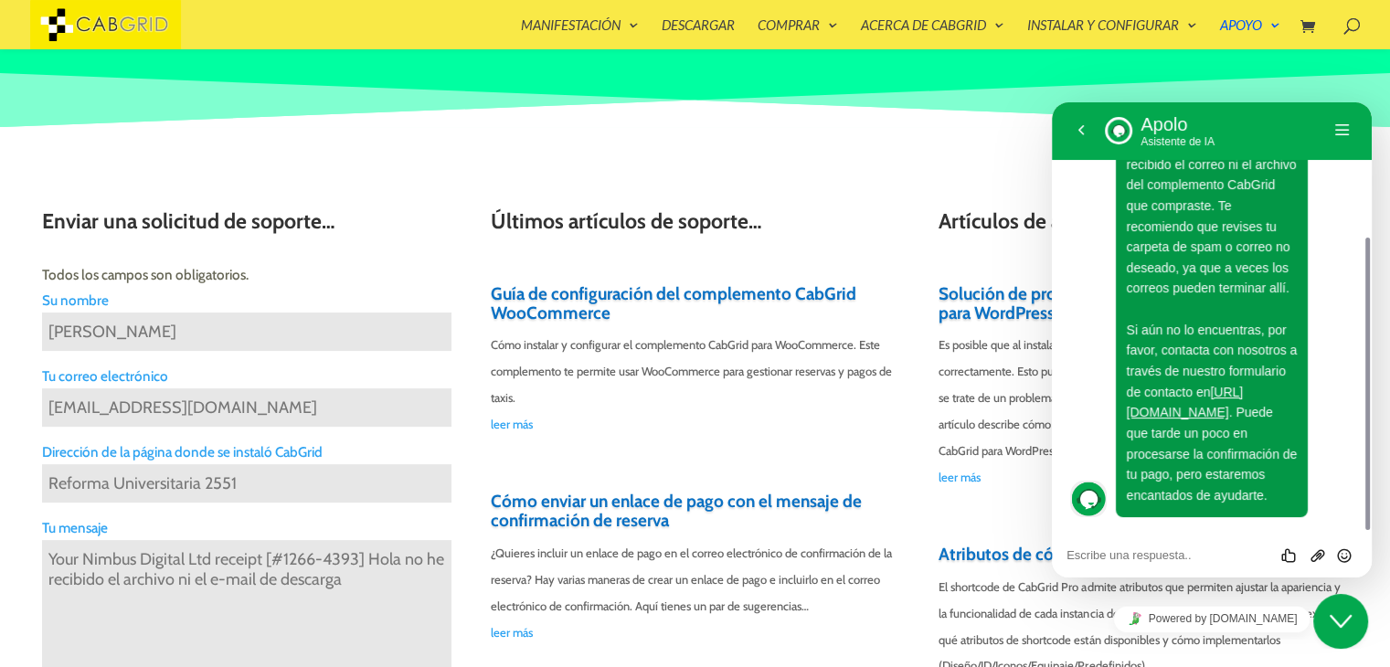
scroll to position [446, 0]
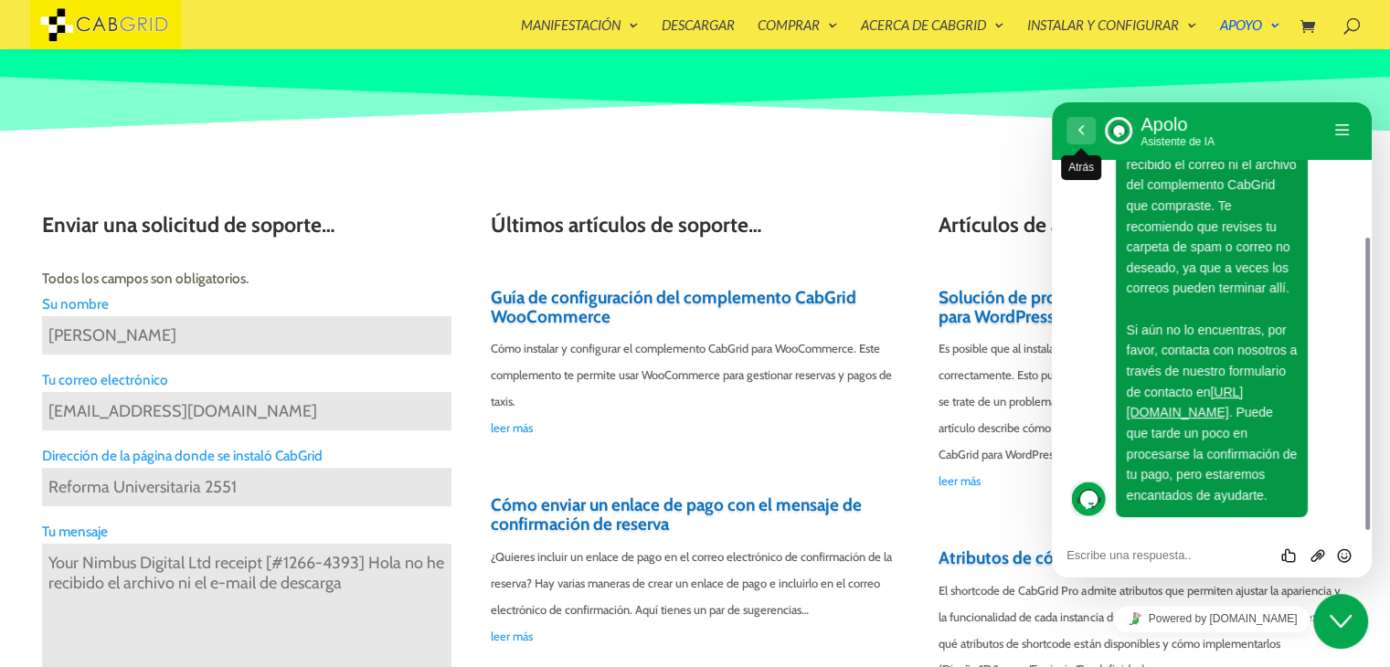
click at [1087, 133] on button "Atrás" at bounding box center [1081, 130] width 29 height 27
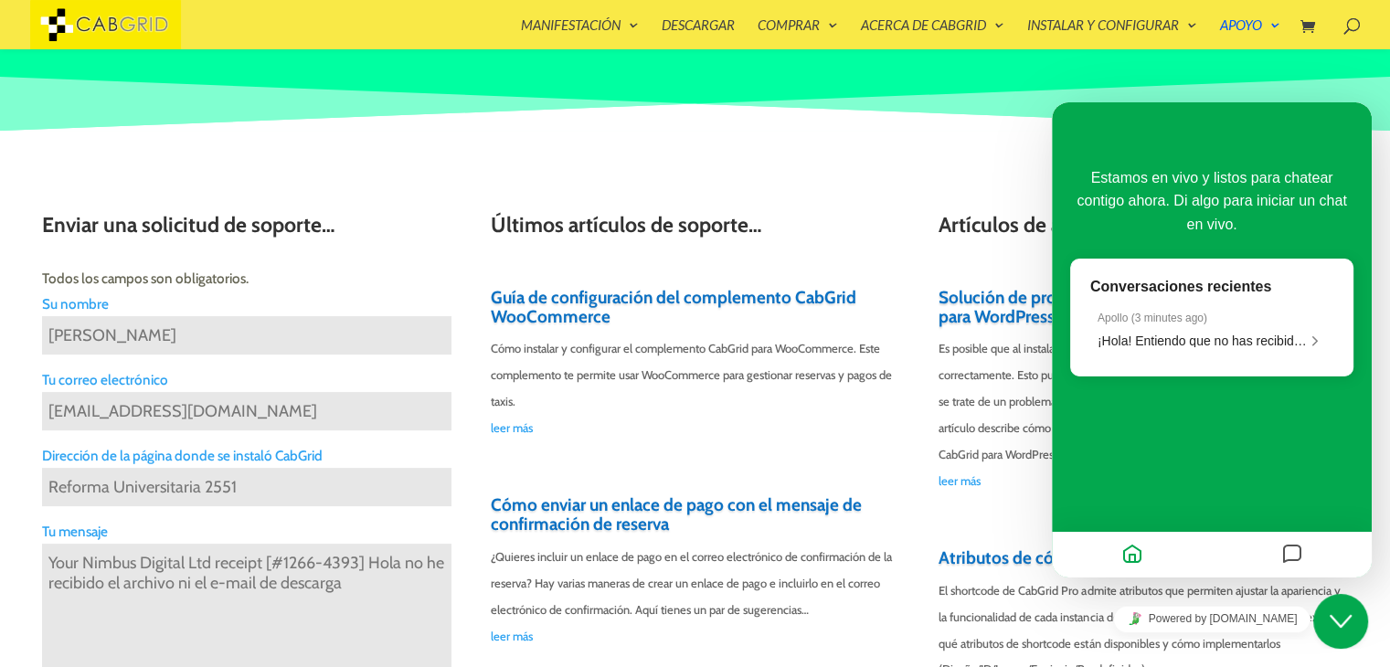
scroll to position [151, 0]
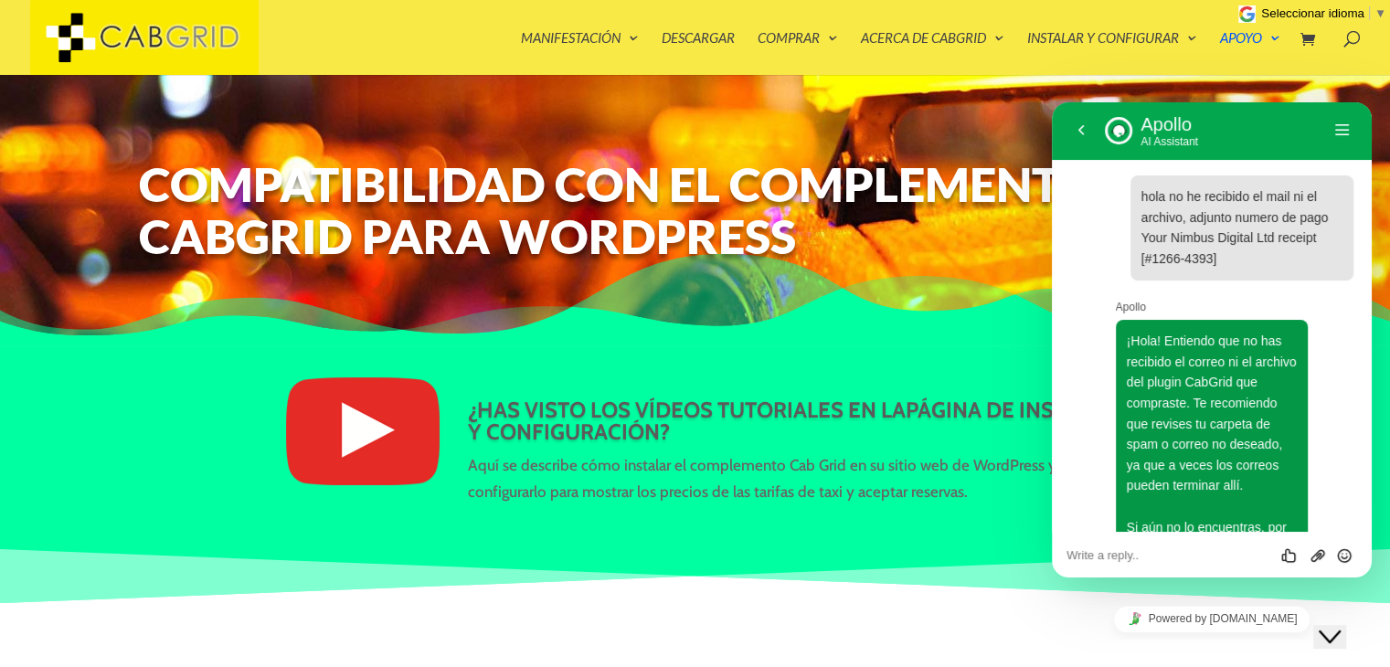
scroll to position [197, 0]
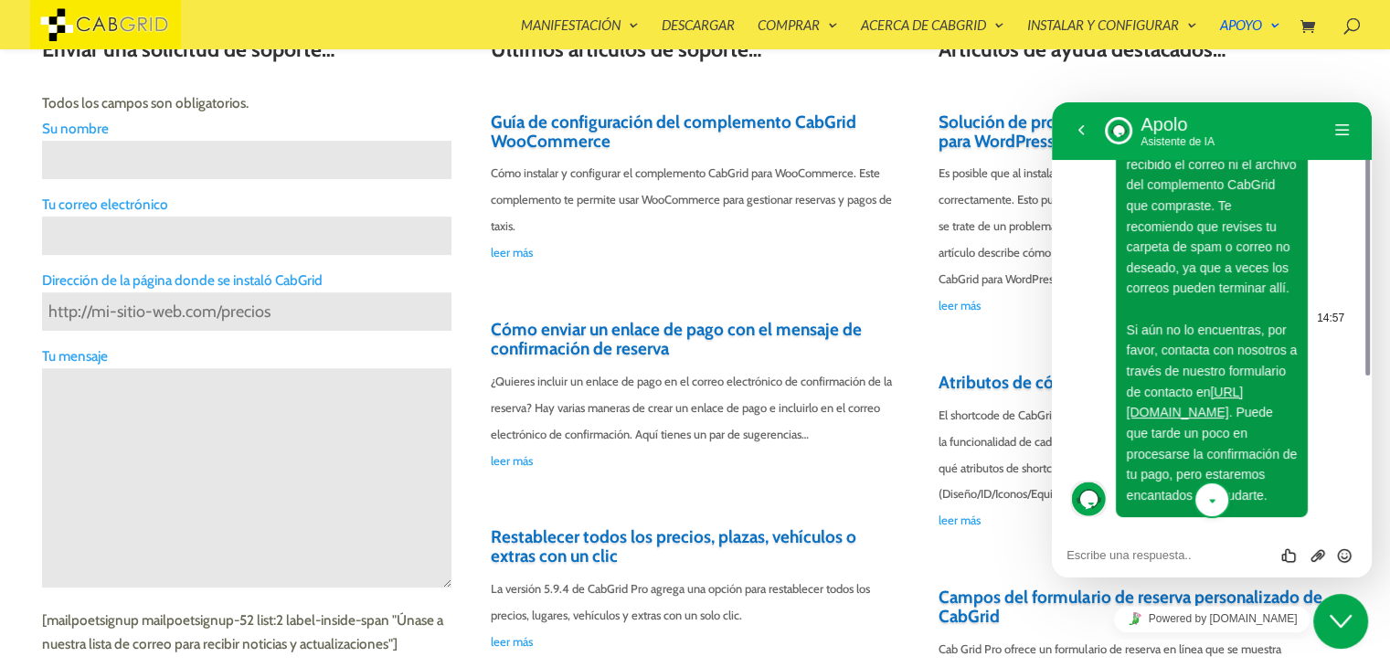
scroll to position [713, 0]
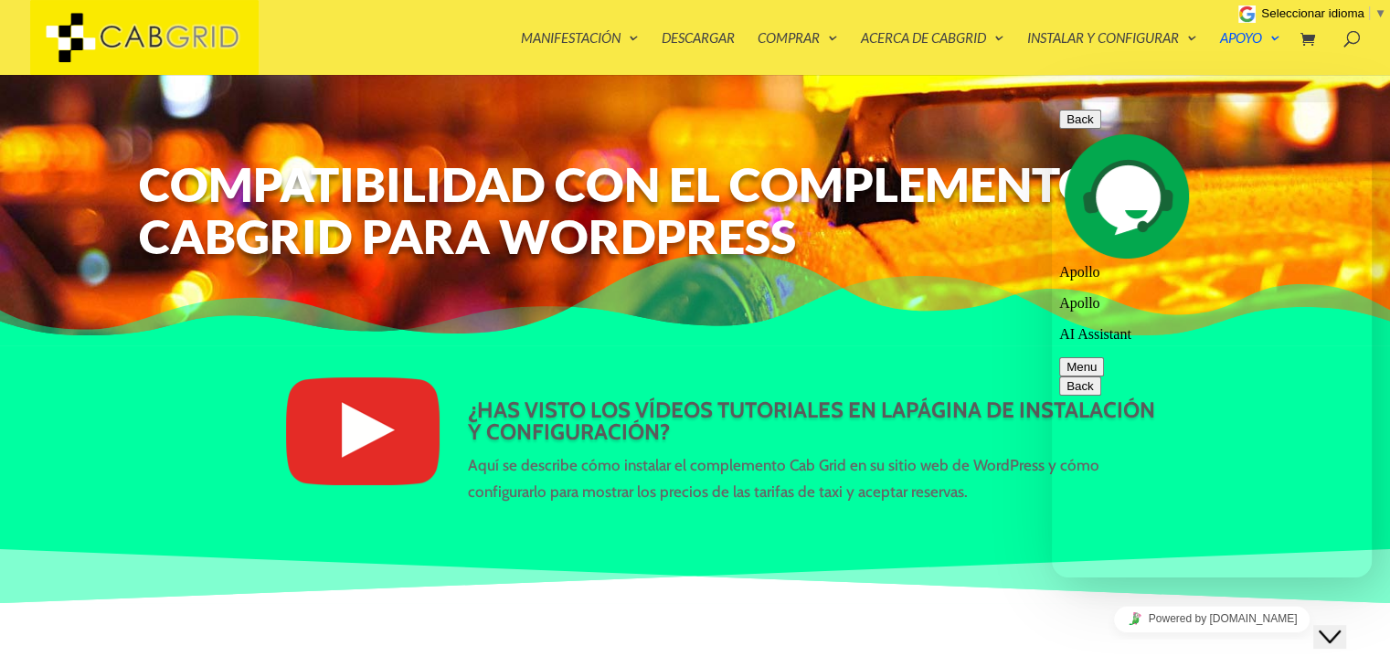
scroll to position [197, 0]
